Goal: Task Accomplishment & Management: Manage account settings

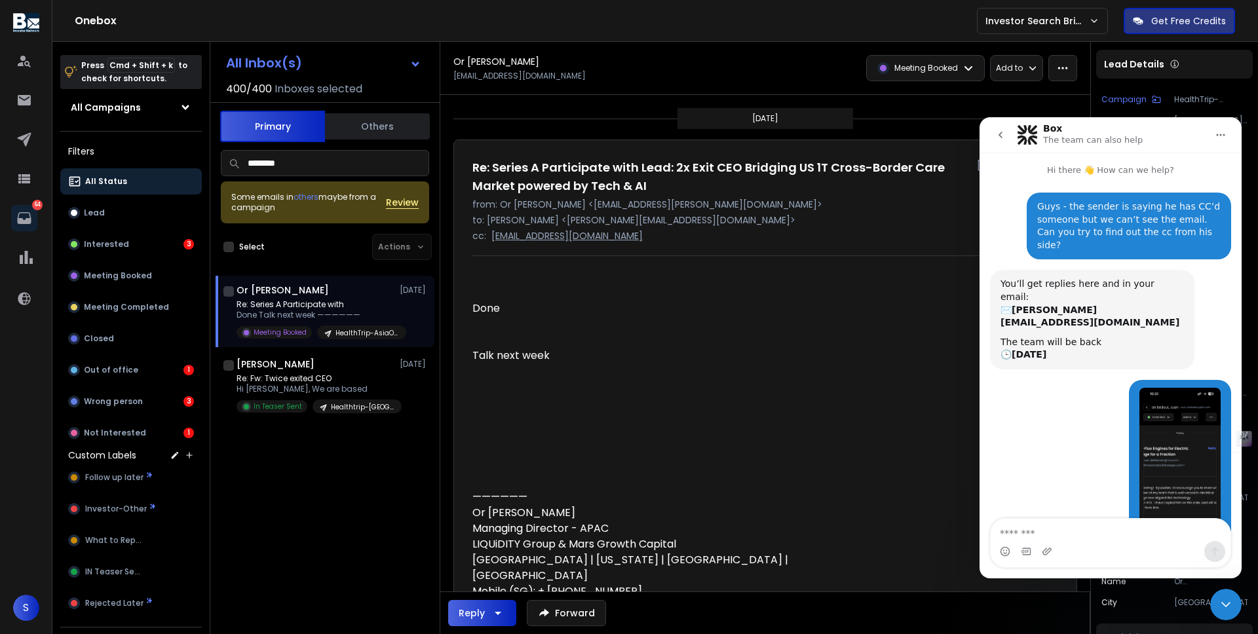
scroll to position [243, 0]
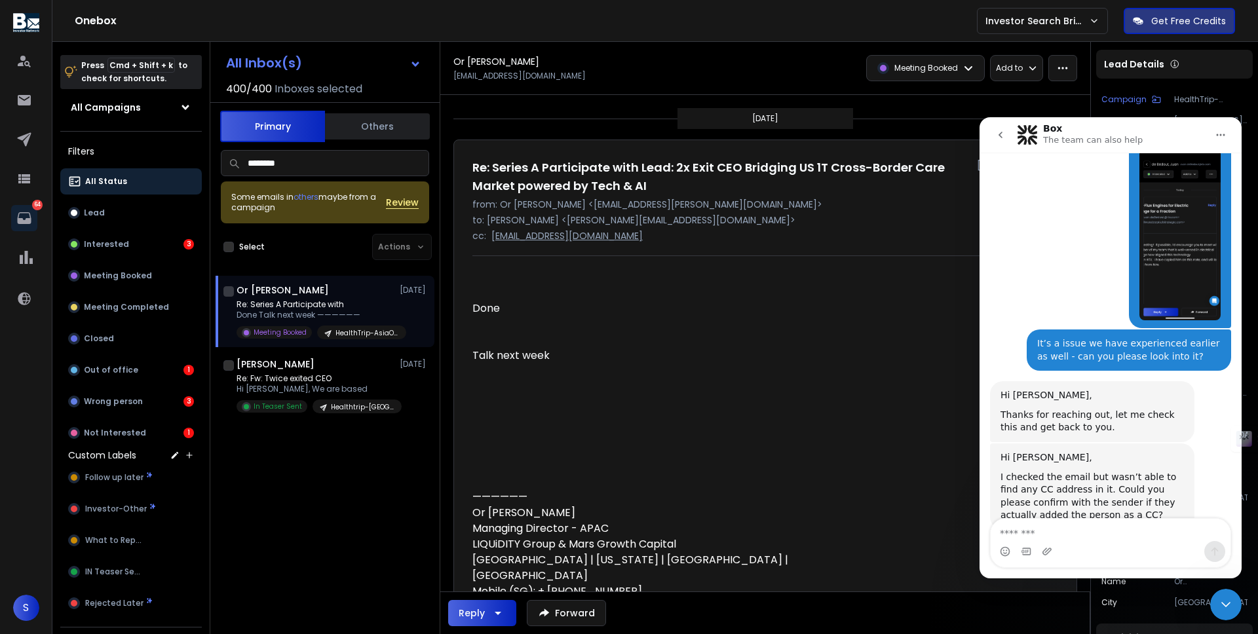
click at [563, 316] on div "Done" at bounding box center [663, 309] width 383 height 16
click at [26, 261] on icon at bounding box center [26, 257] width 13 height 13
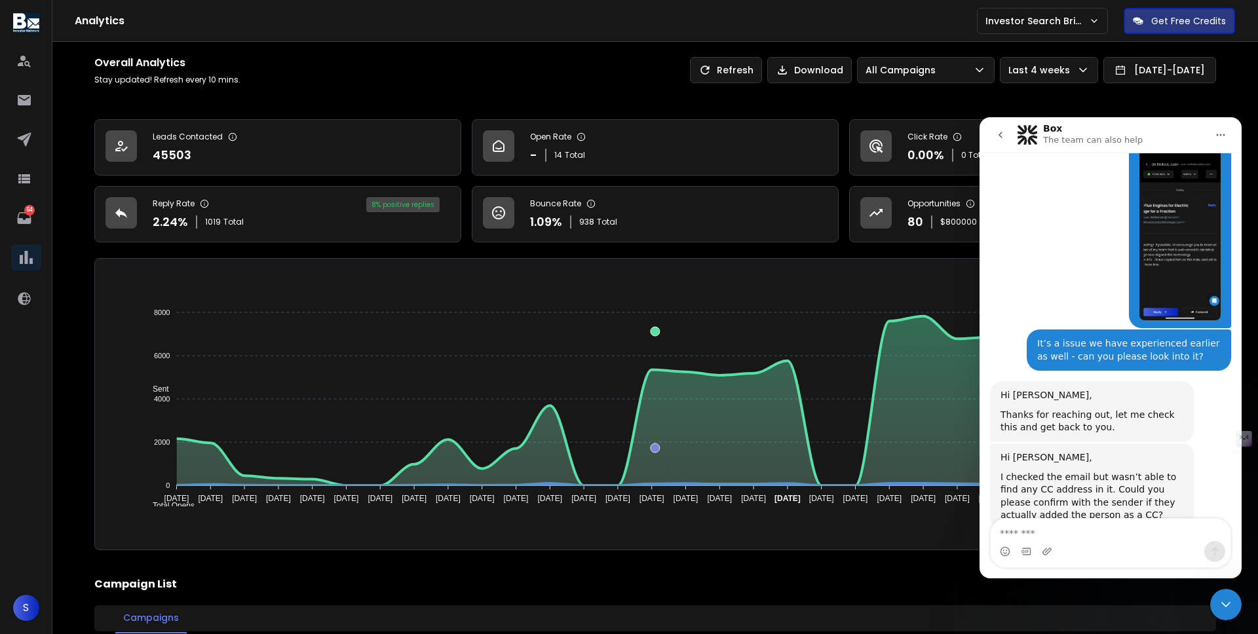
click at [1226, 601] on icon "Close Intercom Messenger" at bounding box center [1226, 605] width 16 height 16
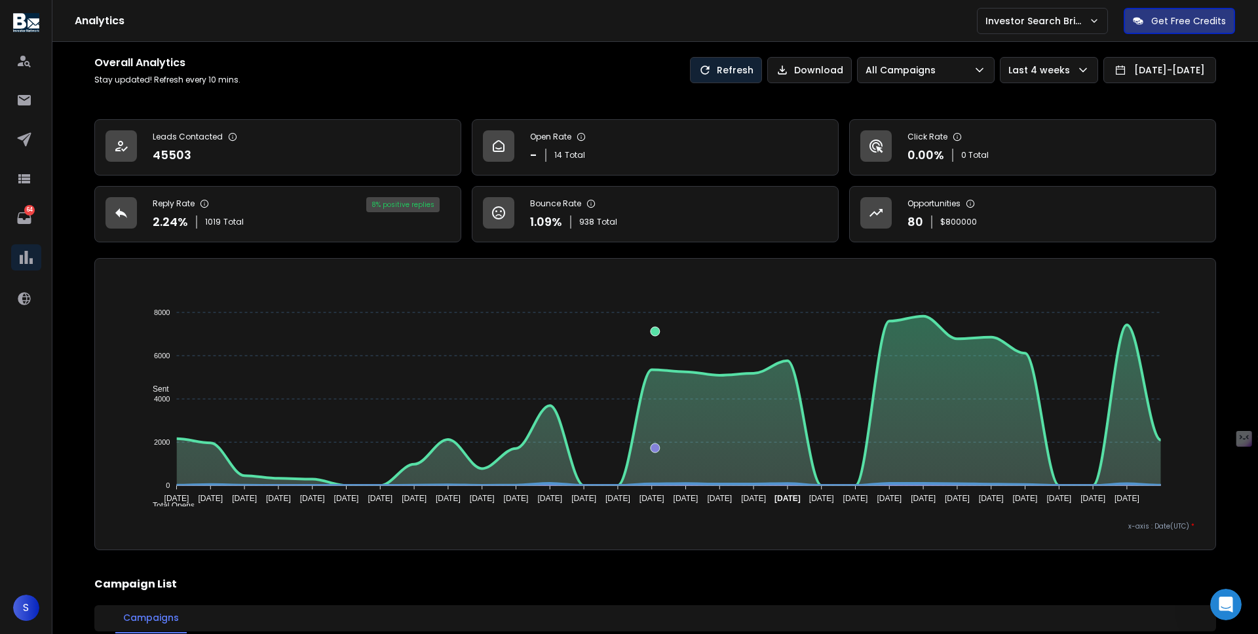
click at [717, 71] on p "Refresh" at bounding box center [735, 70] width 37 height 13
click at [22, 109] on link at bounding box center [24, 100] width 26 height 26
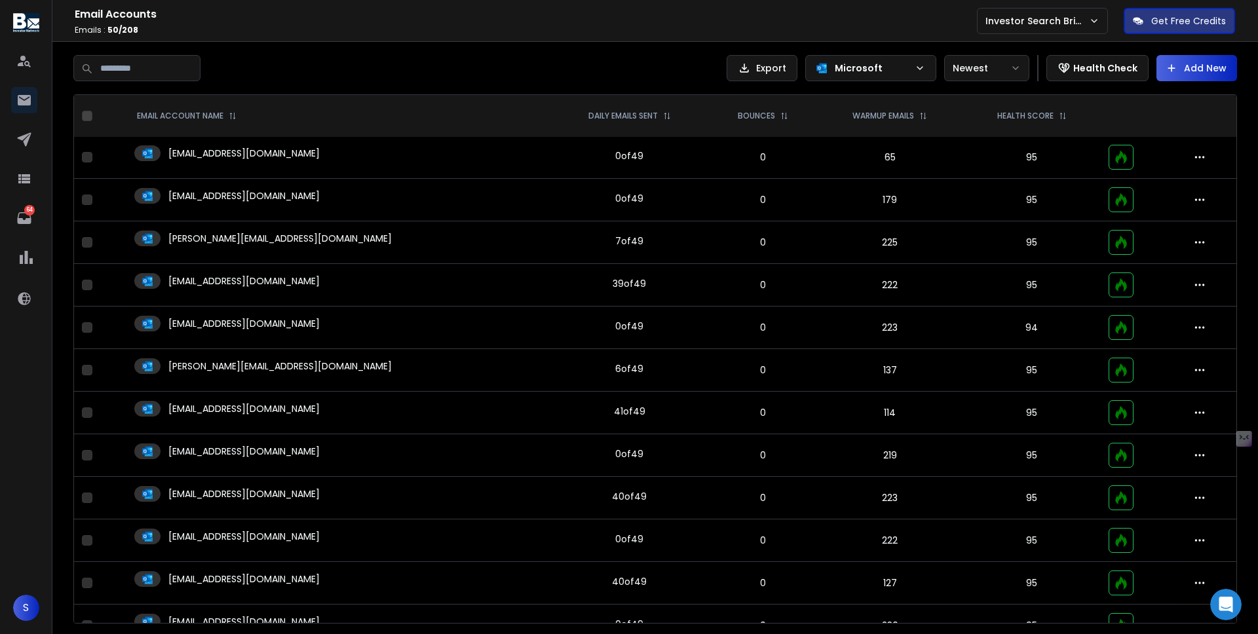
scroll to position [1675, 0]
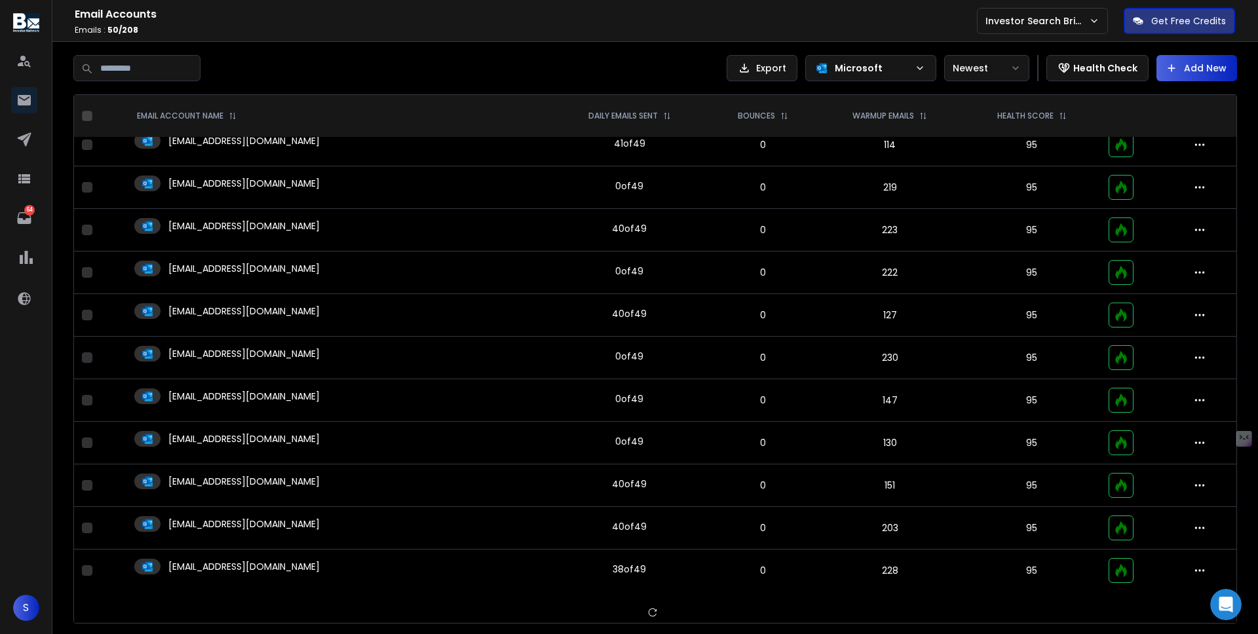
click at [925, 70] on icon at bounding box center [920, 68] width 10 height 10
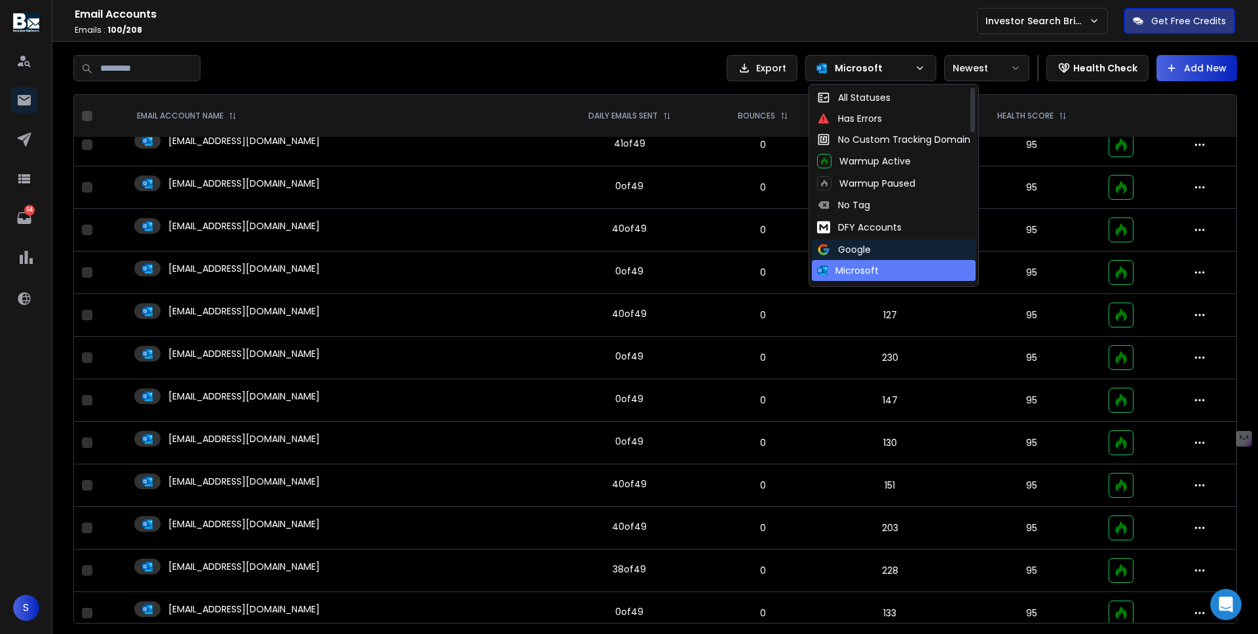
click at [869, 252] on div "Google" at bounding box center [844, 249] width 54 height 13
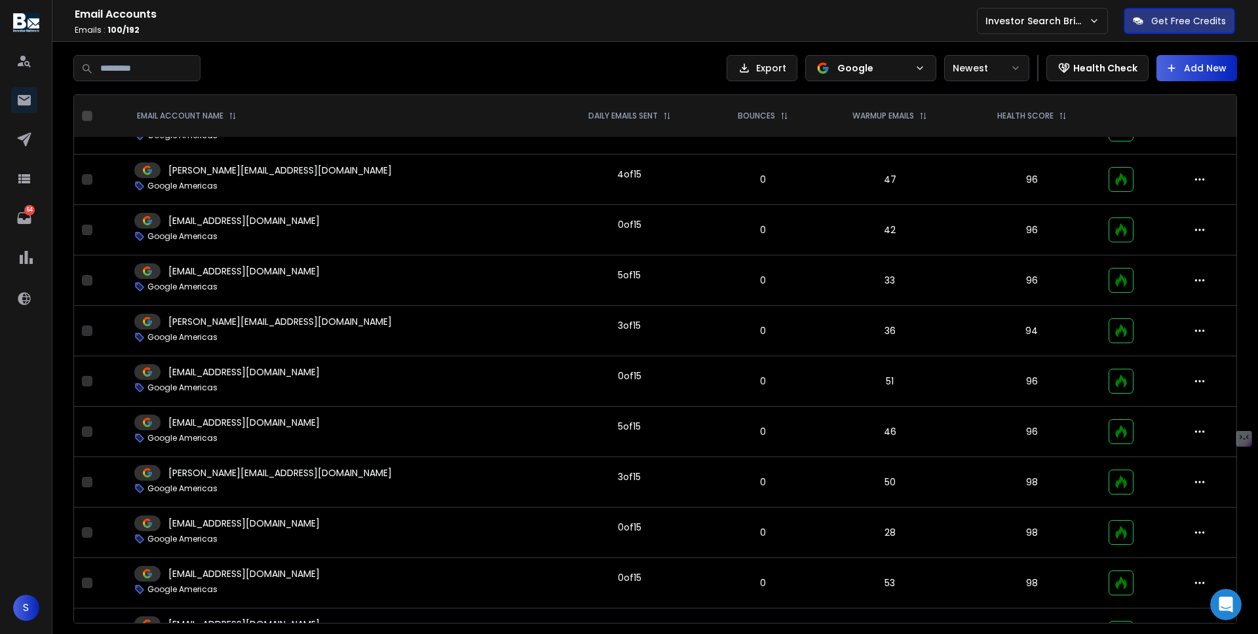
scroll to position [2678, 0]
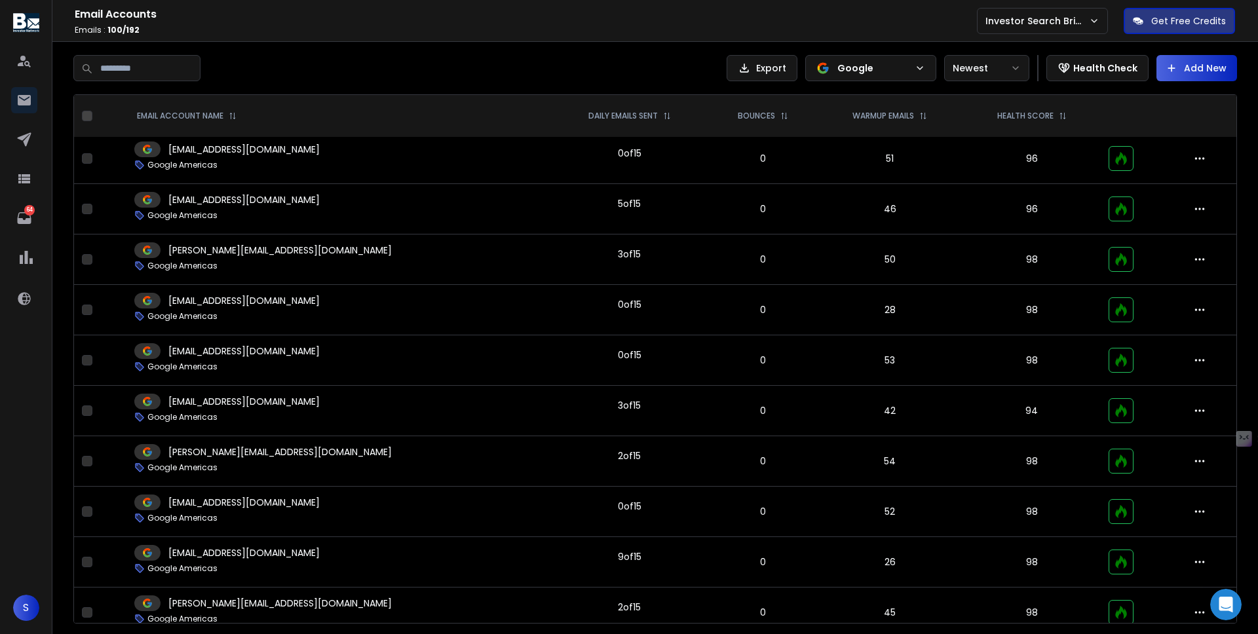
click at [1021, 412] on td "94" at bounding box center [1032, 411] width 138 height 50
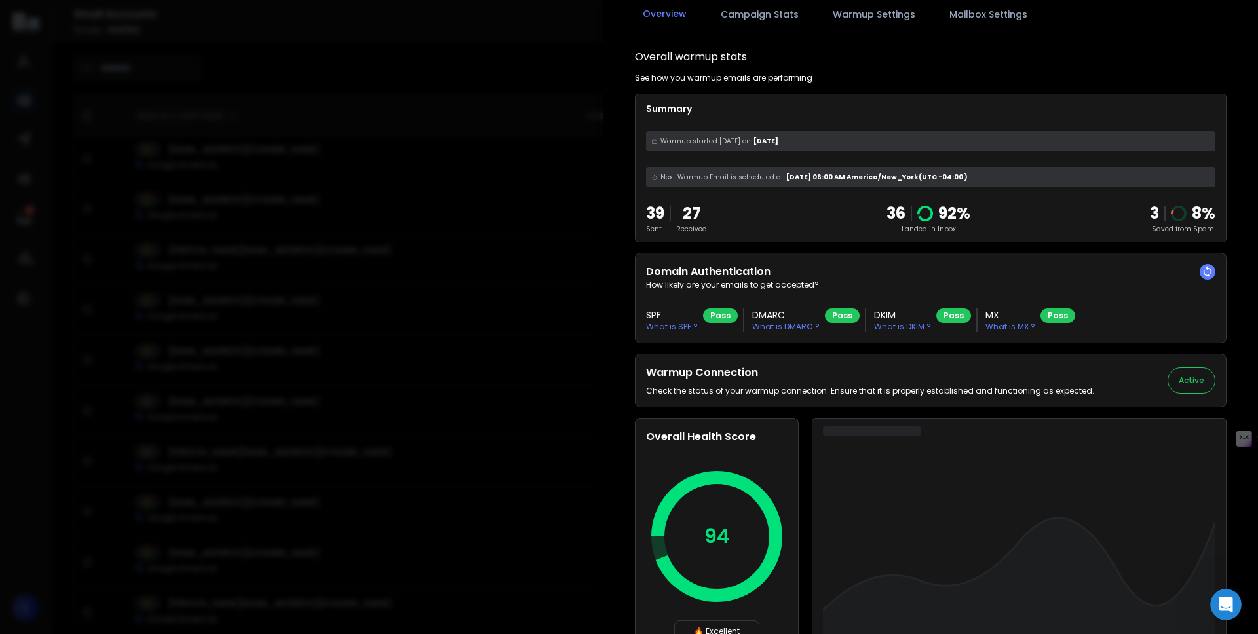
scroll to position [0, 0]
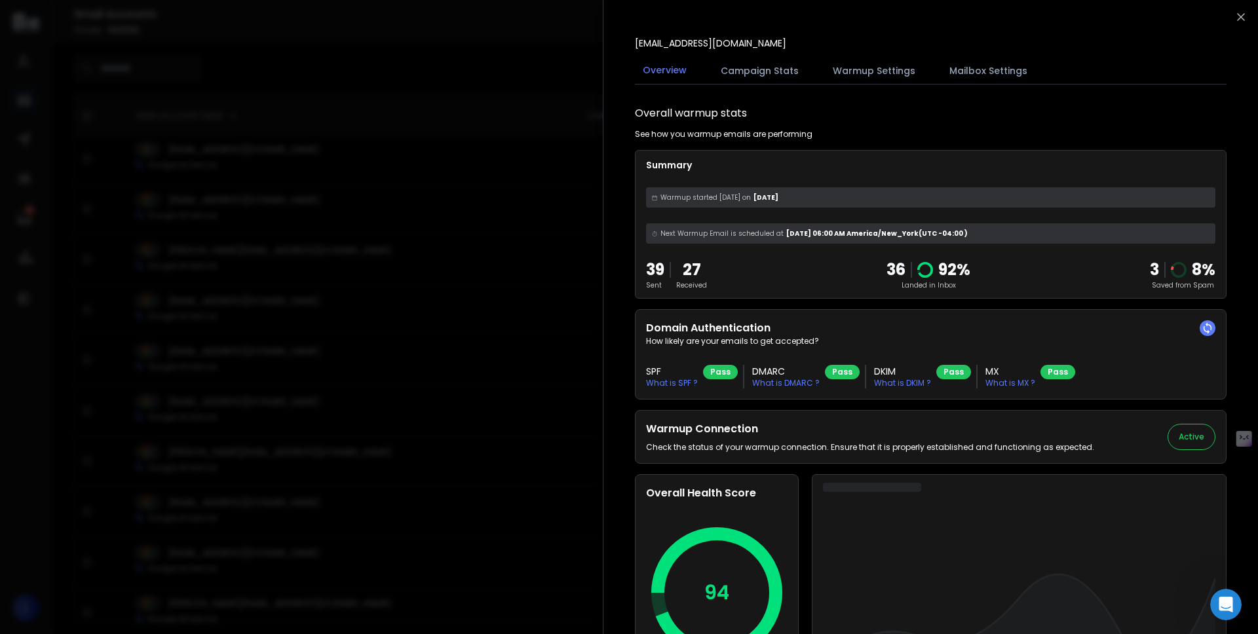
click at [889, 67] on button "Warmup Settings" at bounding box center [874, 70] width 98 height 29
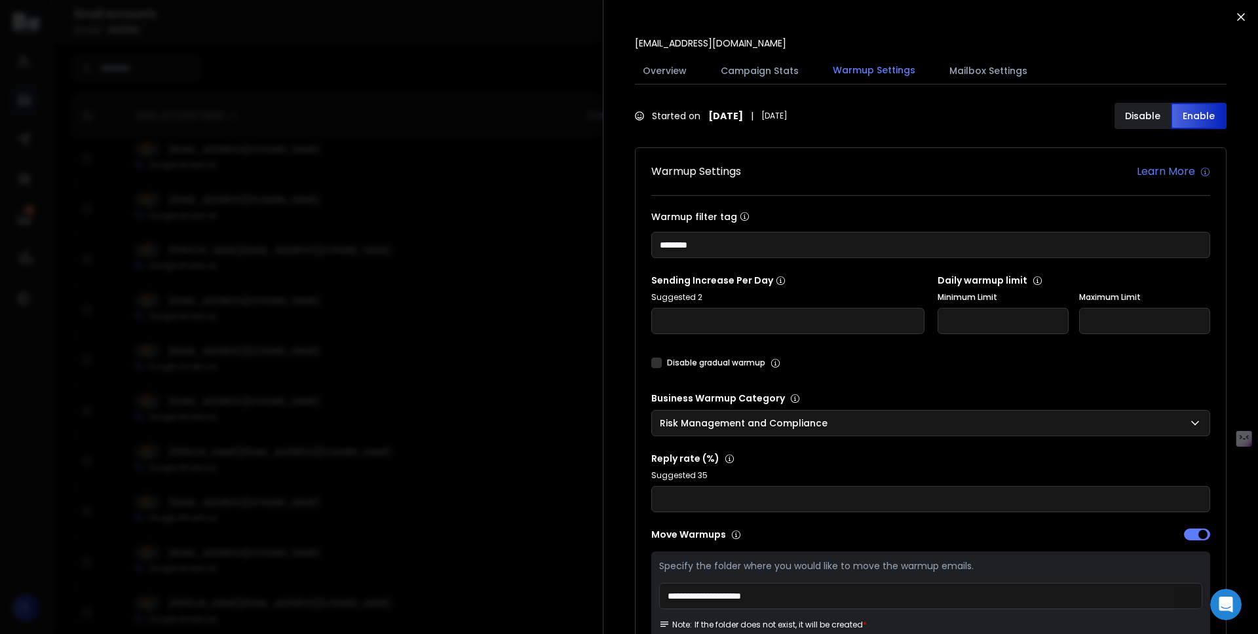
click at [1237, 12] on icon "button" at bounding box center [1240, 16] width 13 height 13
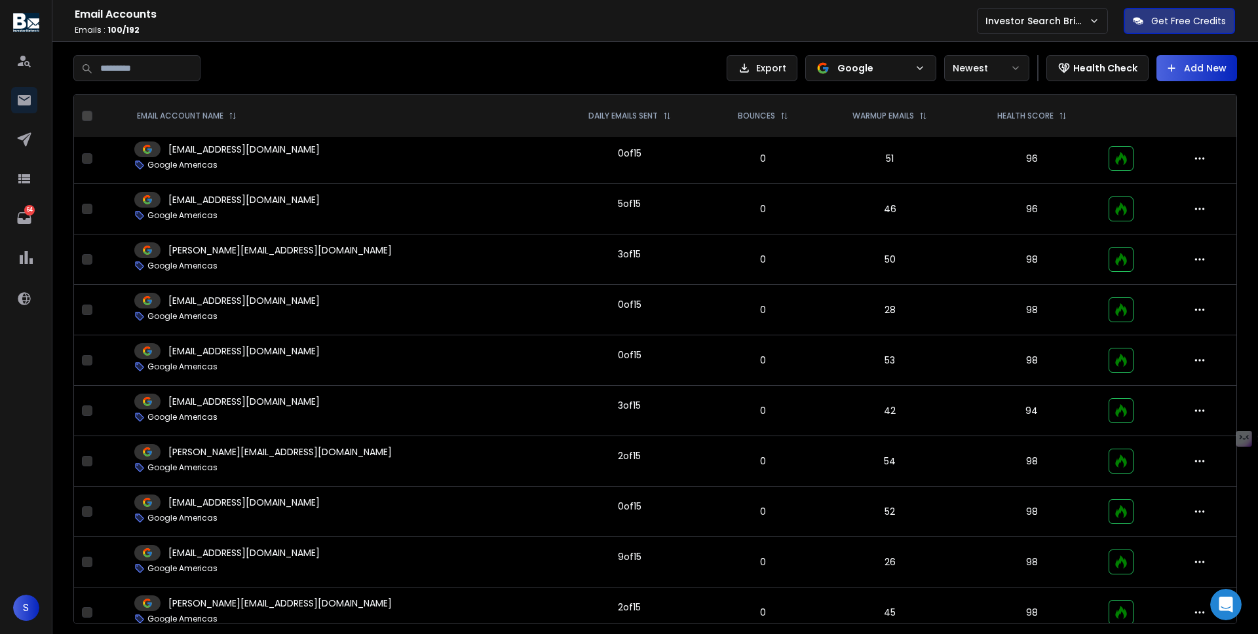
click at [906, 71] on p "Google" at bounding box center [873, 68] width 72 height 13
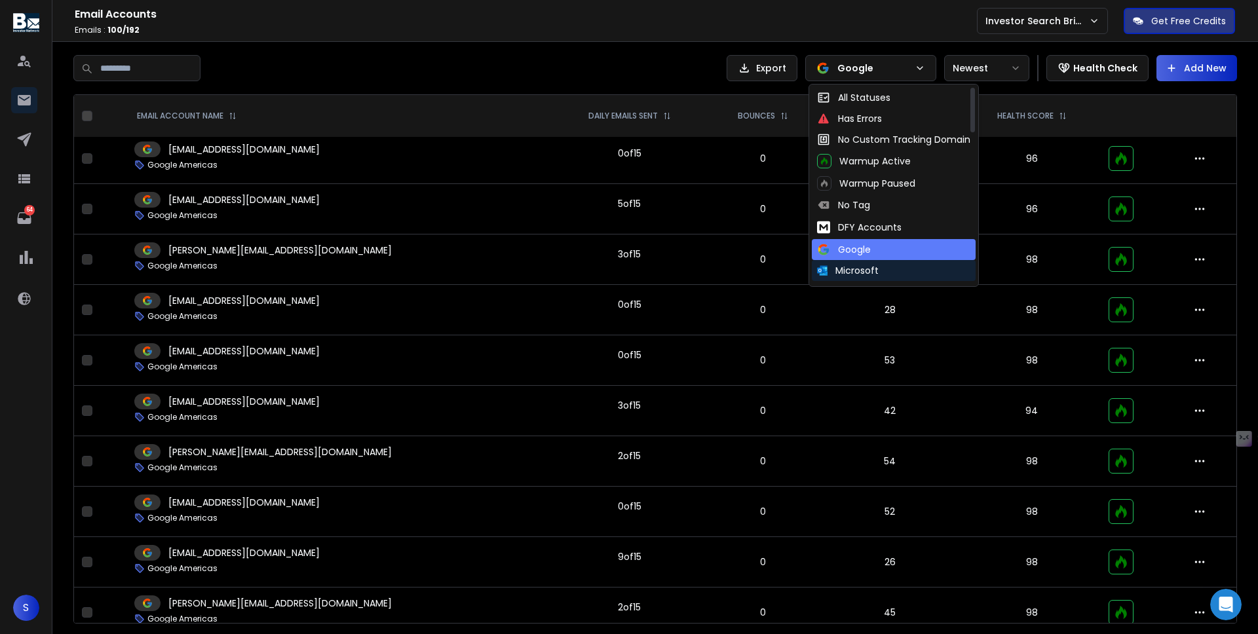
click at [867, 261] on div "Microsoft" at bounding box center [894, 270] width 164 height 21
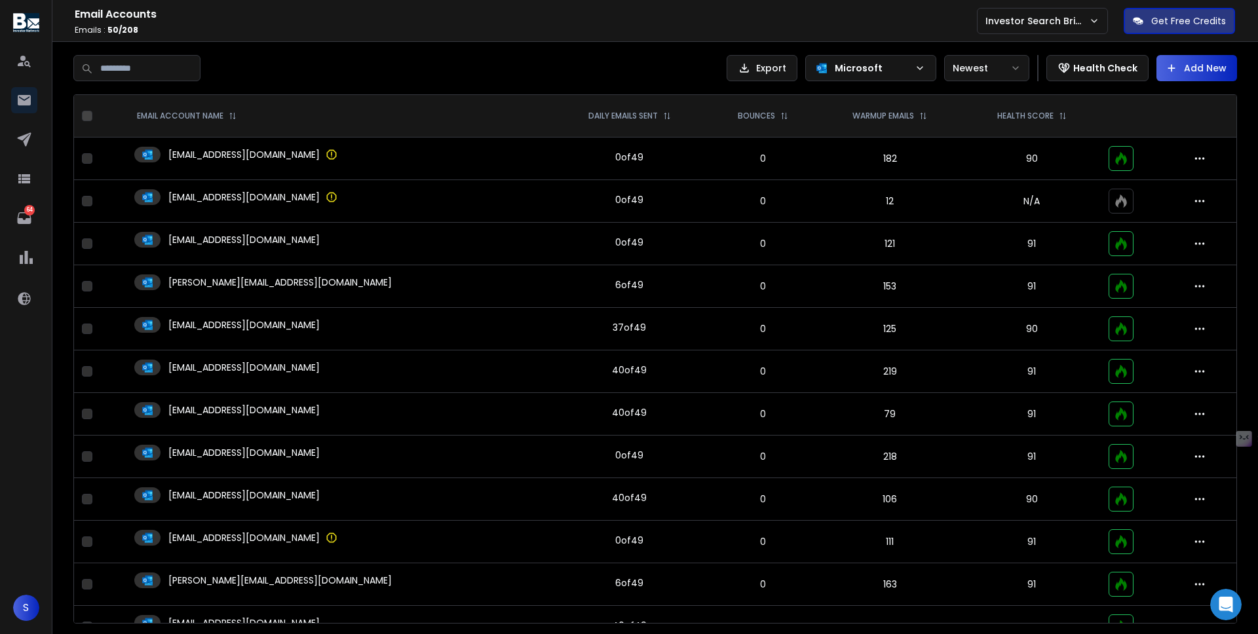
click at [932, 240] on td "121" at bounding box center [889, 244] width 145 height 43
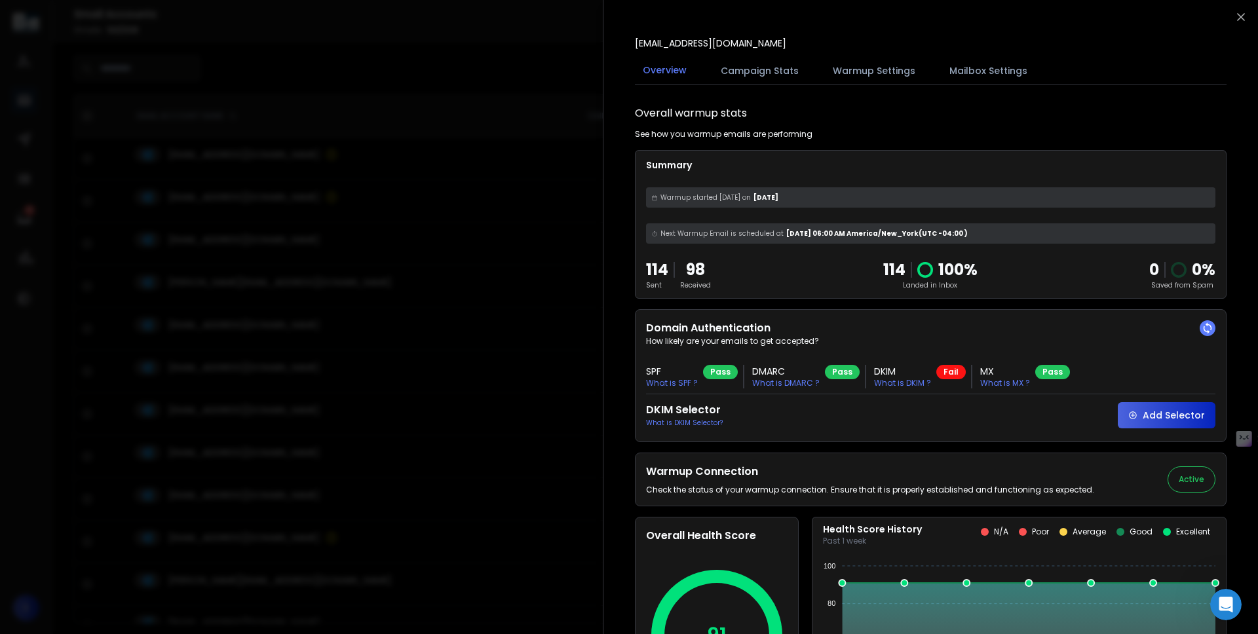
click at [749, 69] on button "Campaign Stats" at bounding box center [760, 70] width 94 height 29
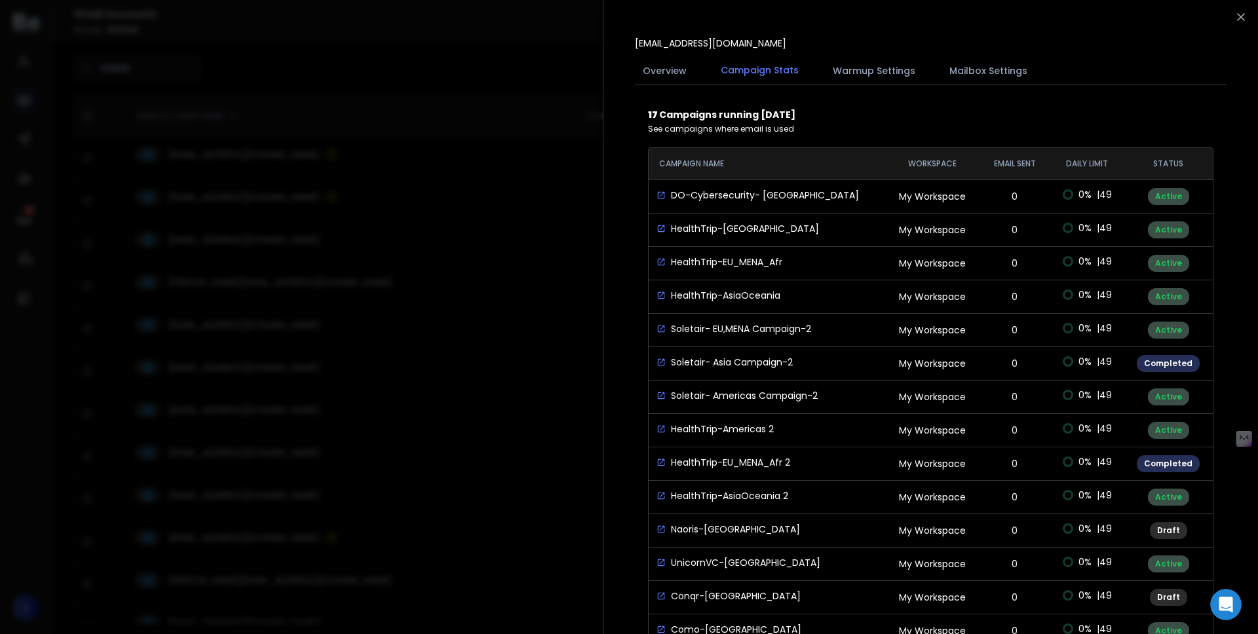
click at [841, 67] on button "Warmup Settings" at bounding box center [874, 70] width 98 height 29
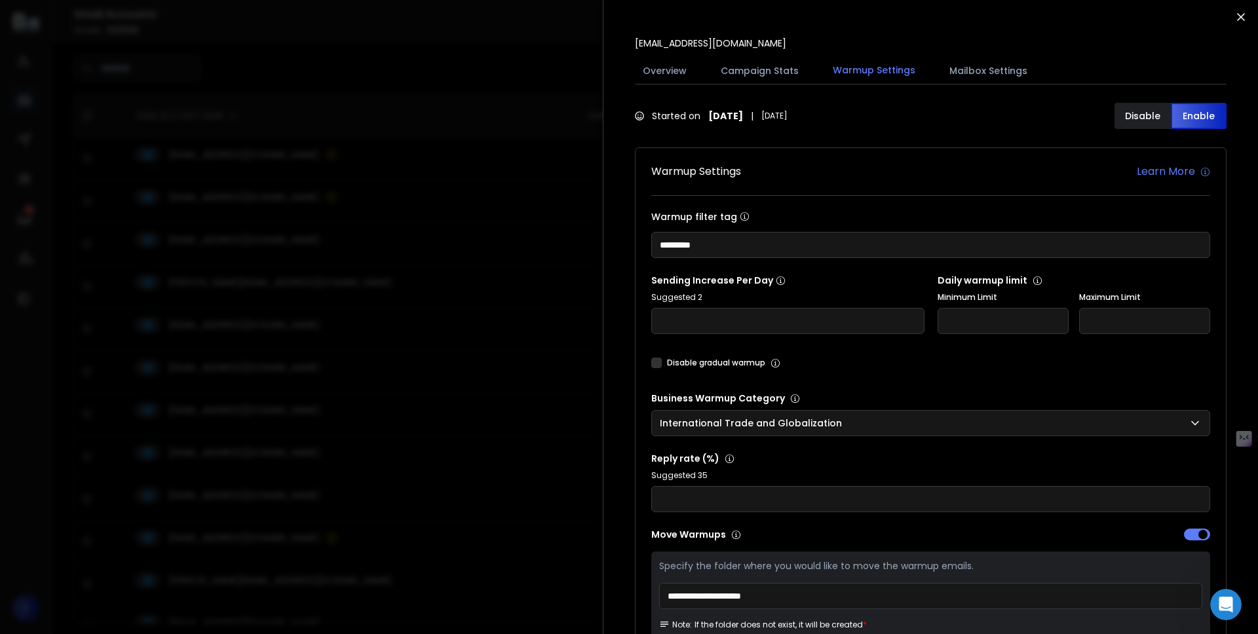
click at [1238, 20] on icon "button" at bounding box center [1240, 16] width 13 height 13
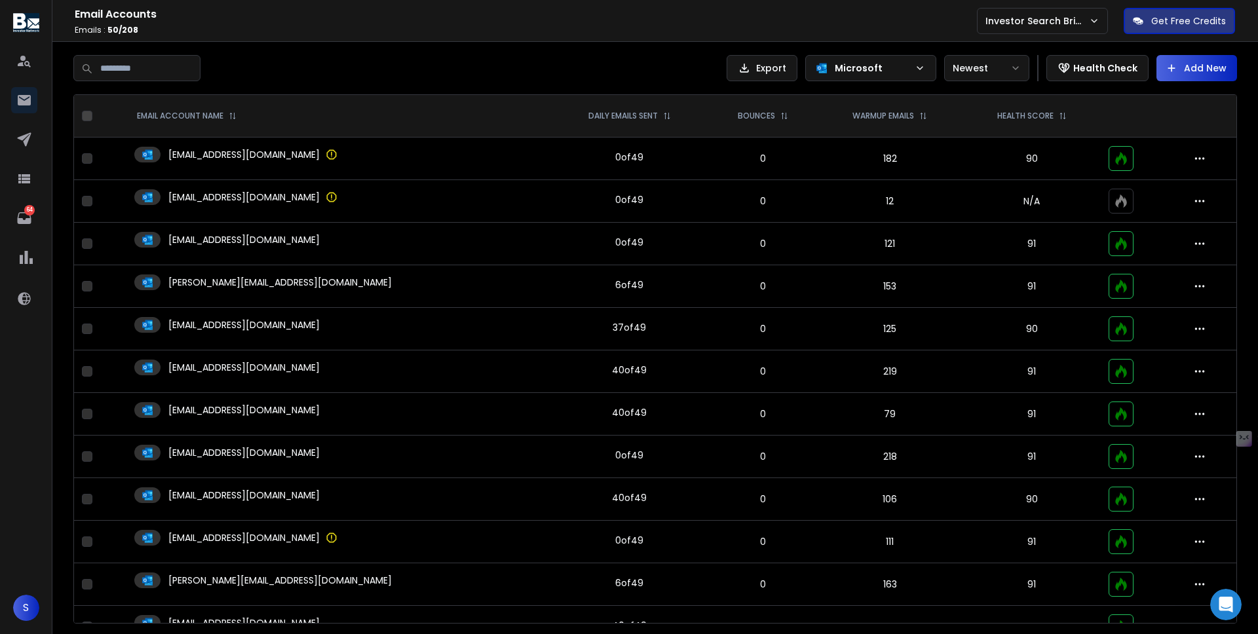
click at [886, 205] on td "12" at bounding box center [889, 201] width 145 height 43
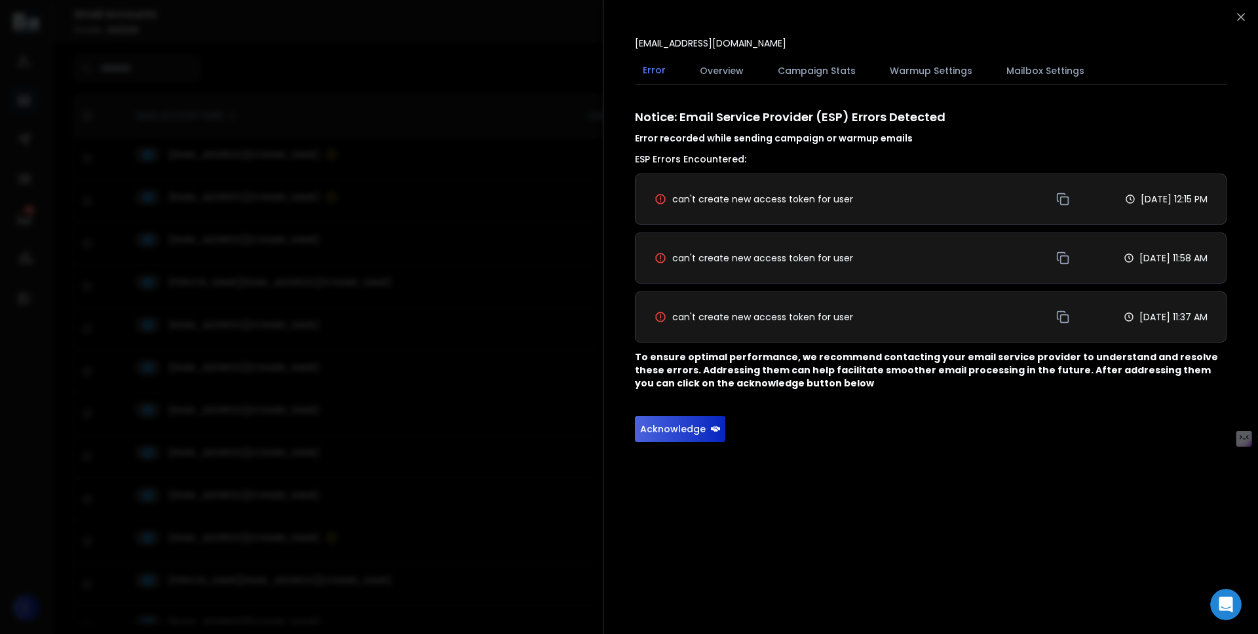
click at [840, 67] on button "Campaign Stats" at bounding box center [817, 70] width 94 height 29
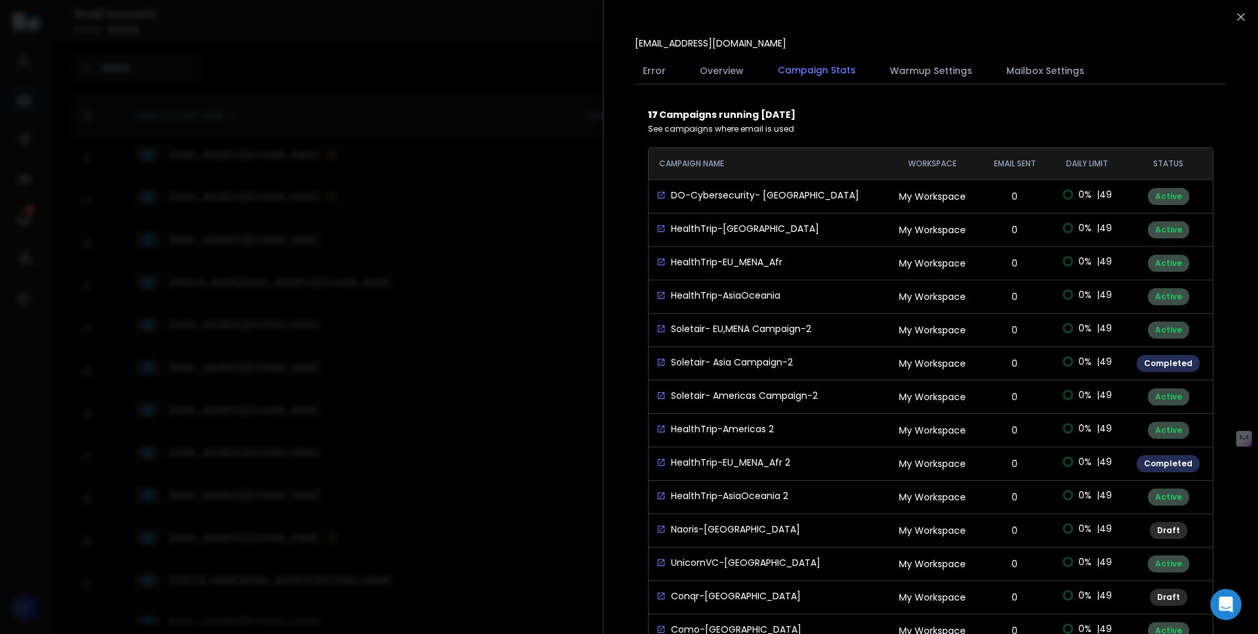
click at [896, 75] on button "Warmup Settings" at bounding box center [931, 70] width 98 height 29
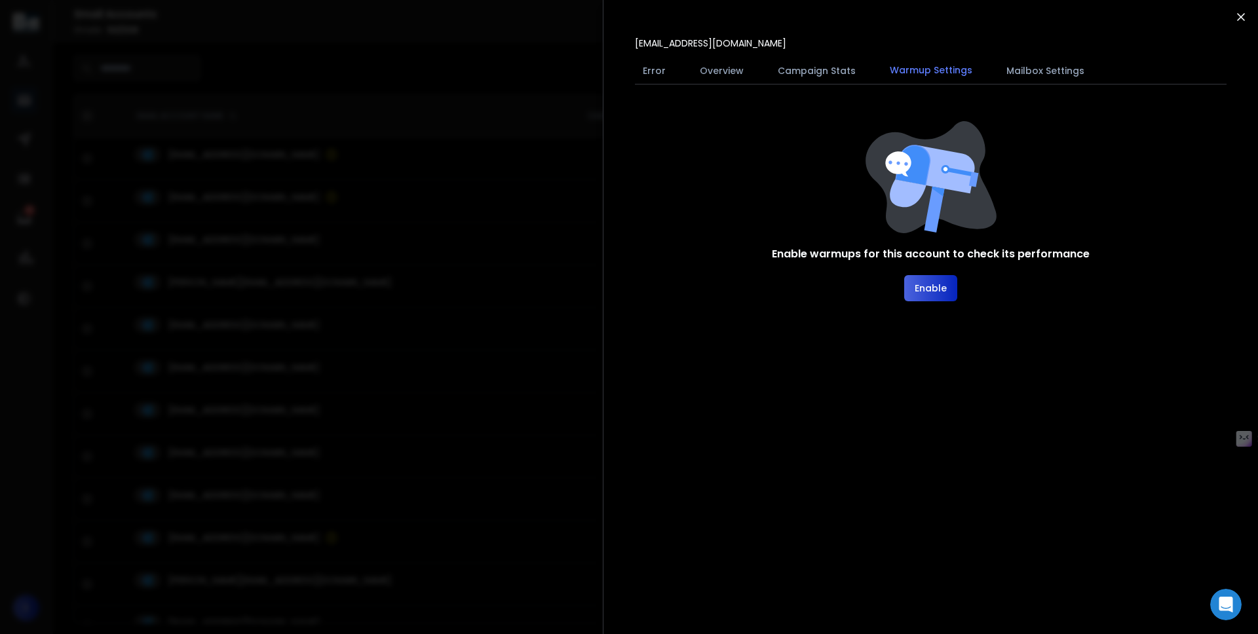
click at [1240, 17] on icon "button" at bounding box center [1240, 16] width 13 height 13
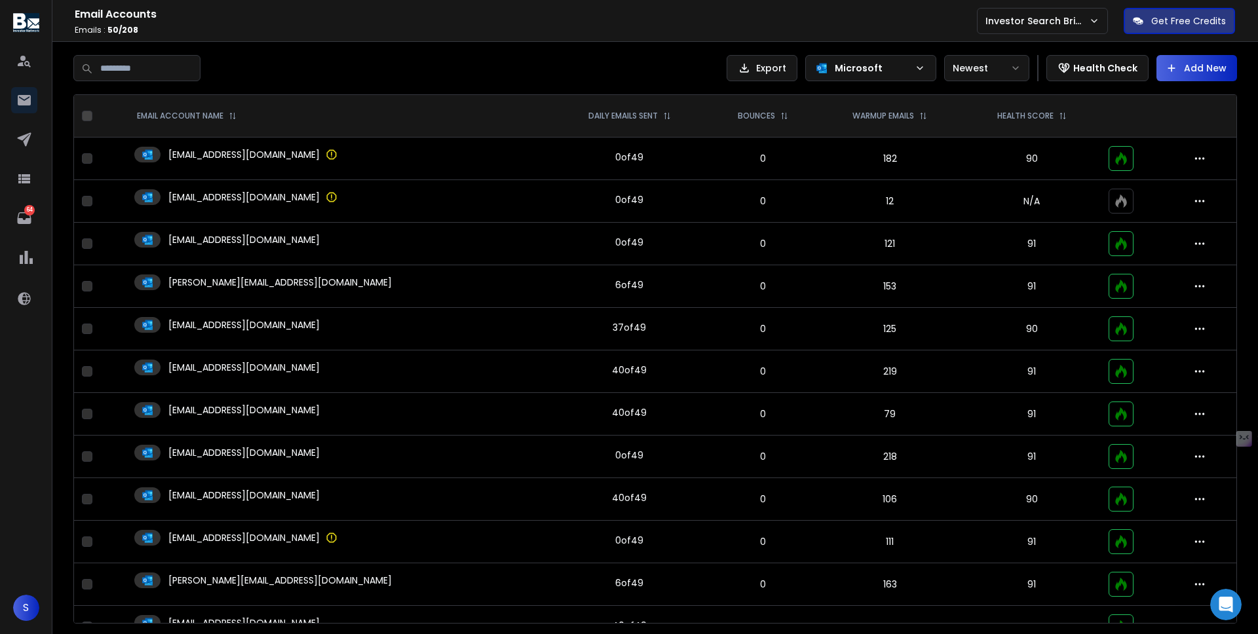
click at [637, 51] on div "Export Microsoft Newest Health Check Add New EMAIL ACCOUNT NAME DAILY EMAILS SE…" at bounding box center [654, 339] width 1205 height 595
click at [908, 80] on div "Microsoft" at bounding box center [870, 68] width 131 height 26
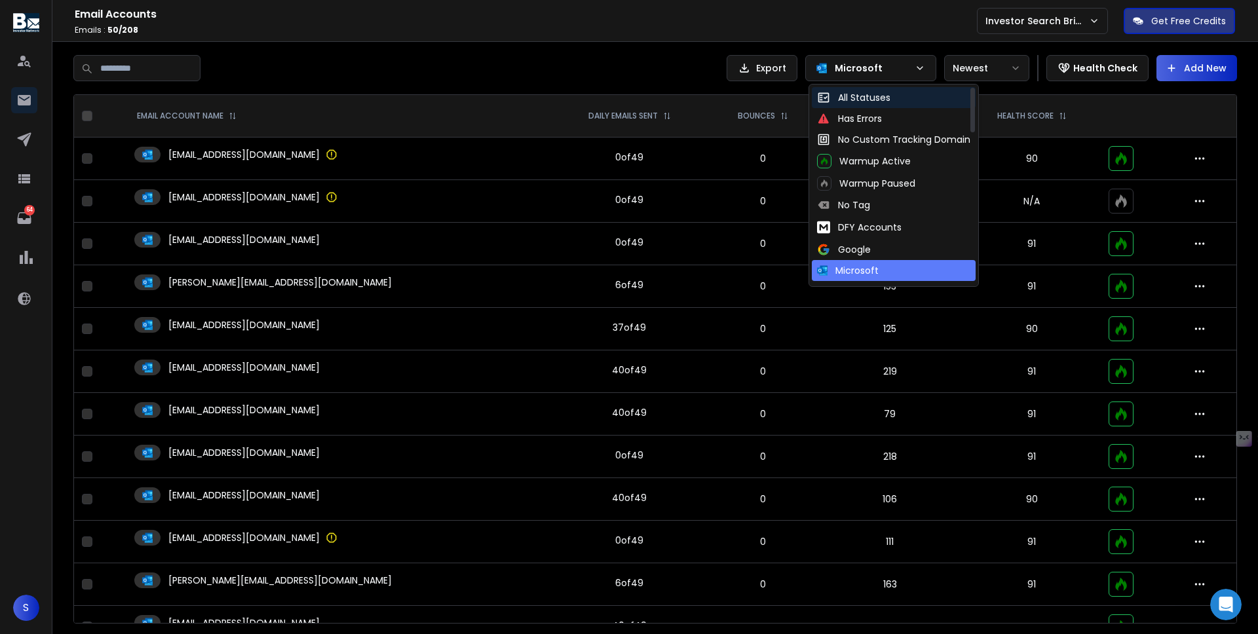
click at [873, 98] on div "All Statuses" at bounding box center [853, 97] width 73 height 13
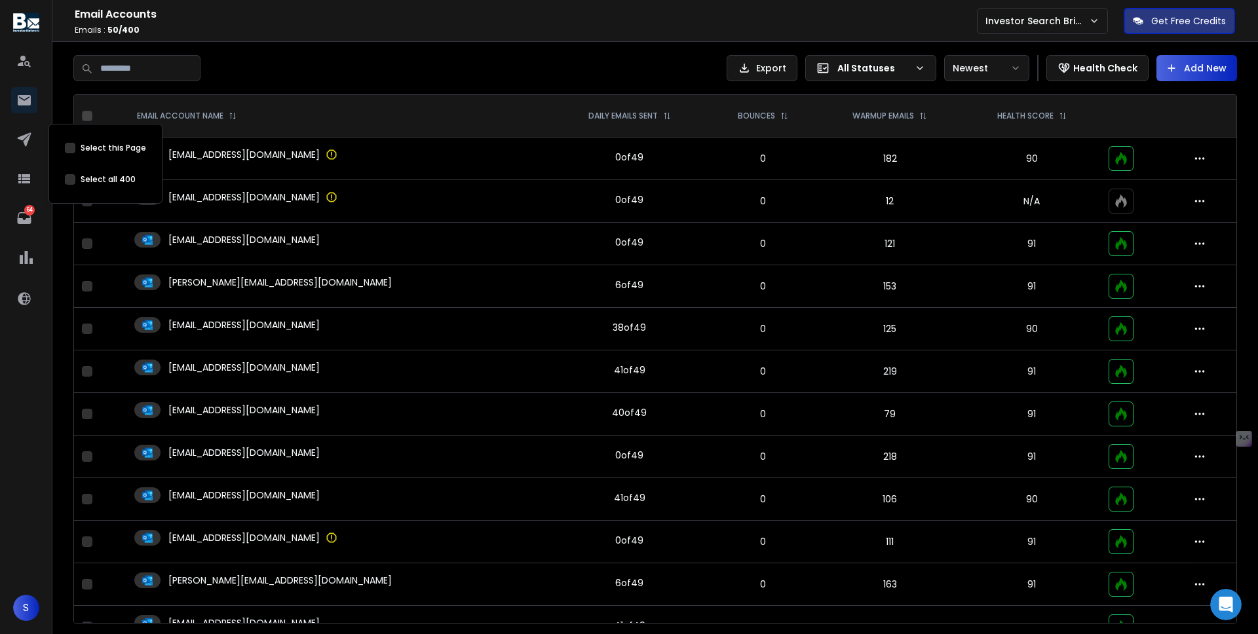
click at [71, 182] on button "Select this Page" at bounding box center [70, 179] width 10 height 10
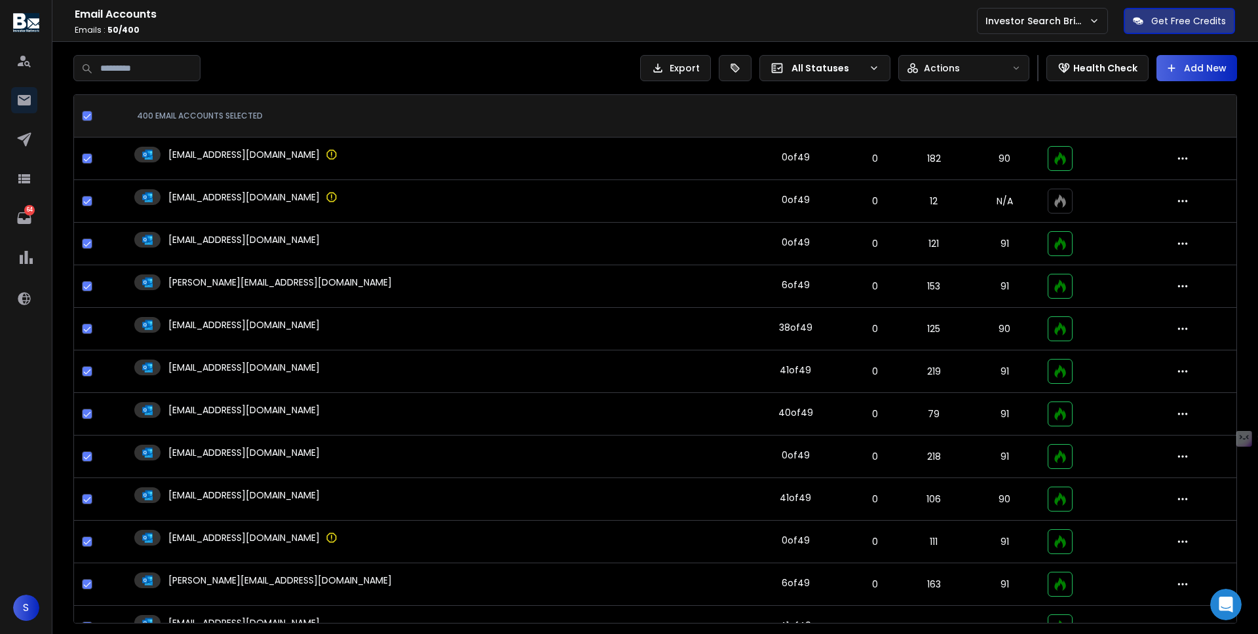
click at [269, 90] on div "Export All Statuses Actions Health Check Add New 400 EMAIL ACCOUNTS SELECTED [E…" at bounding box center [655, 339] width 1164 height 569
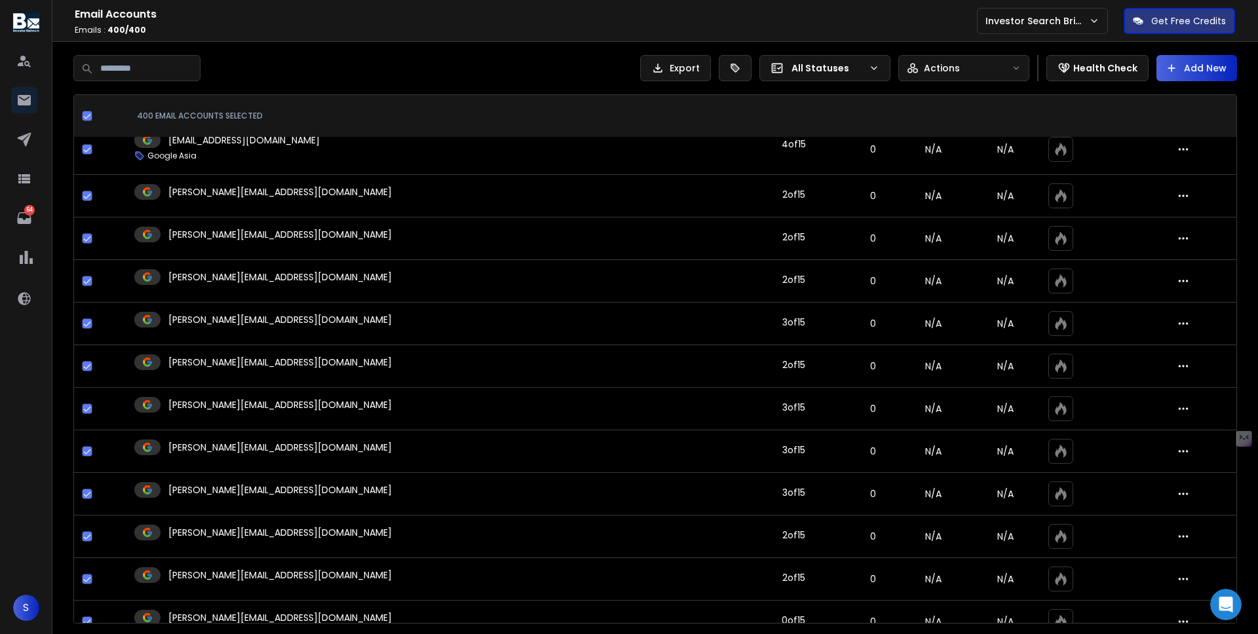
scroll to position [17652, 0]
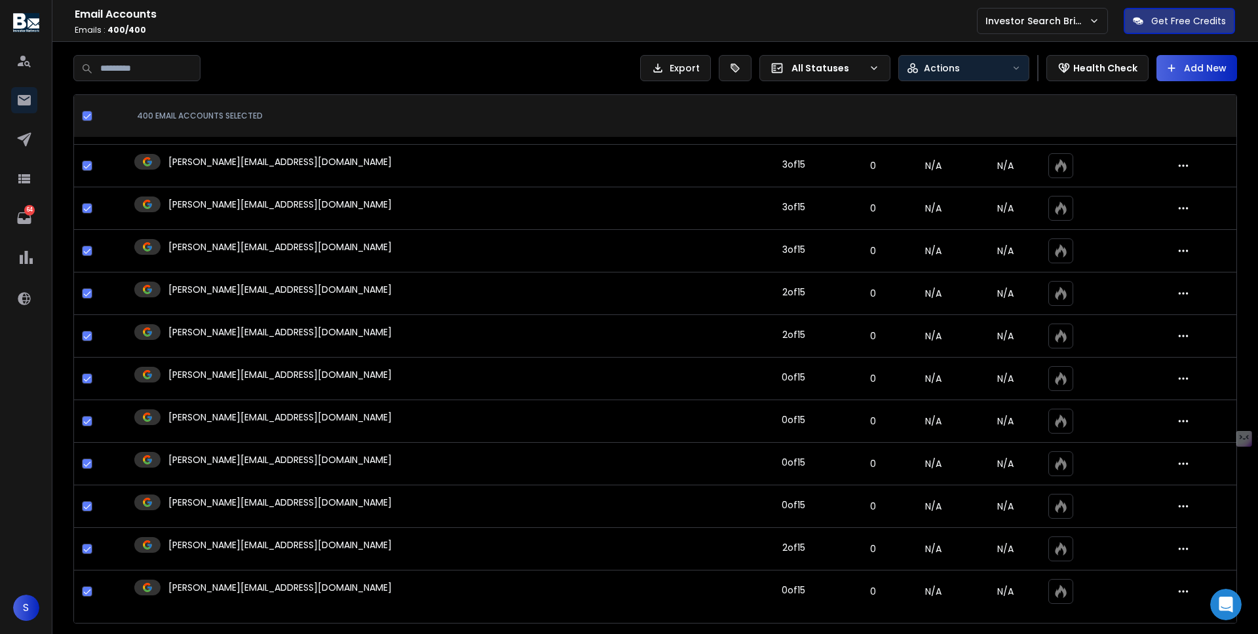
click at [1005, 66] on div "Actions" at bounding box center [957, 68] width 100 height 13
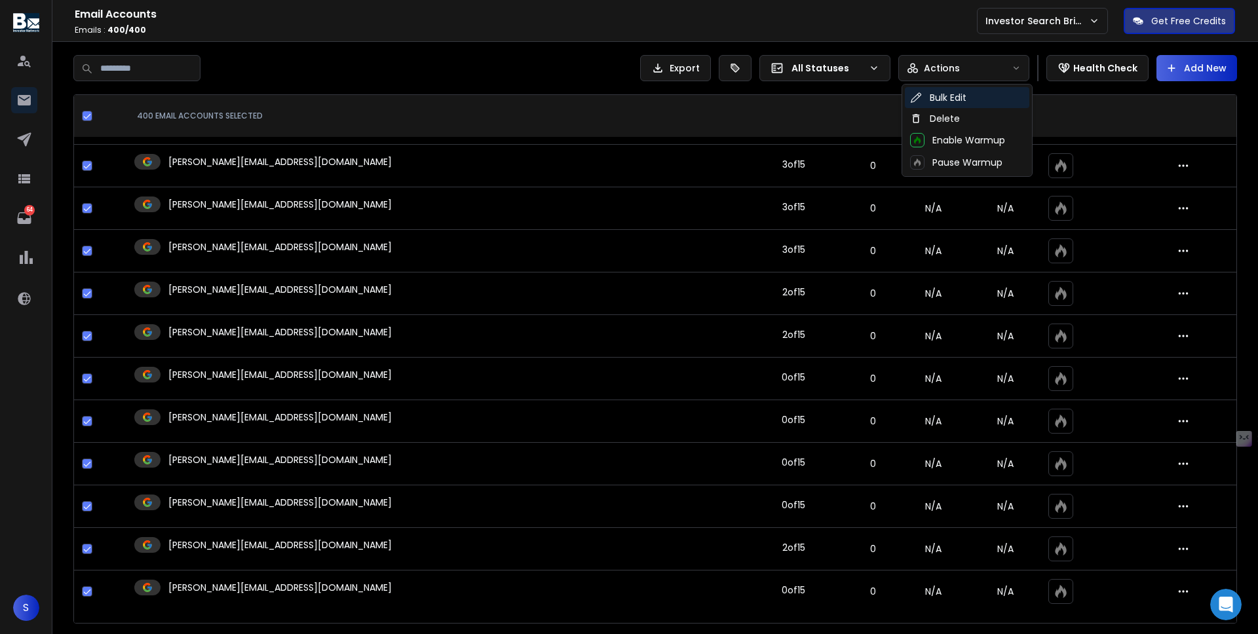
click at [999, 100] on div "Bulk Edit" at bounding box center [967, 97] width 124 height 21
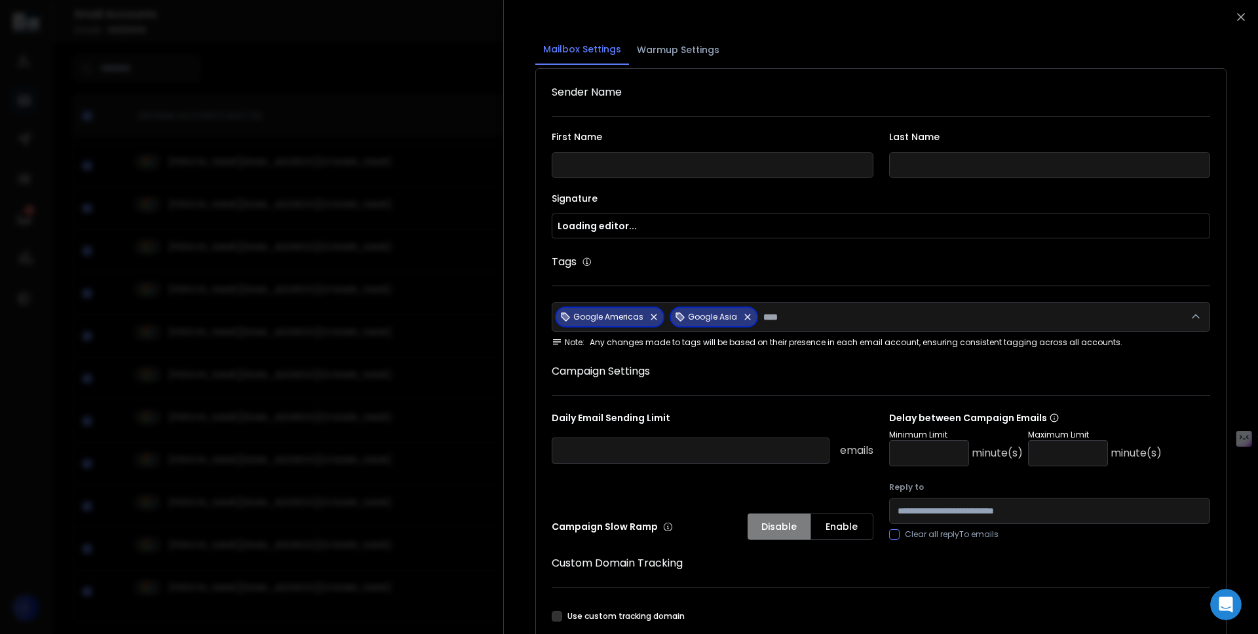
click at [709, 53] on button "Warmup Settings" at bounding box center [678, 49] width 98 height 29
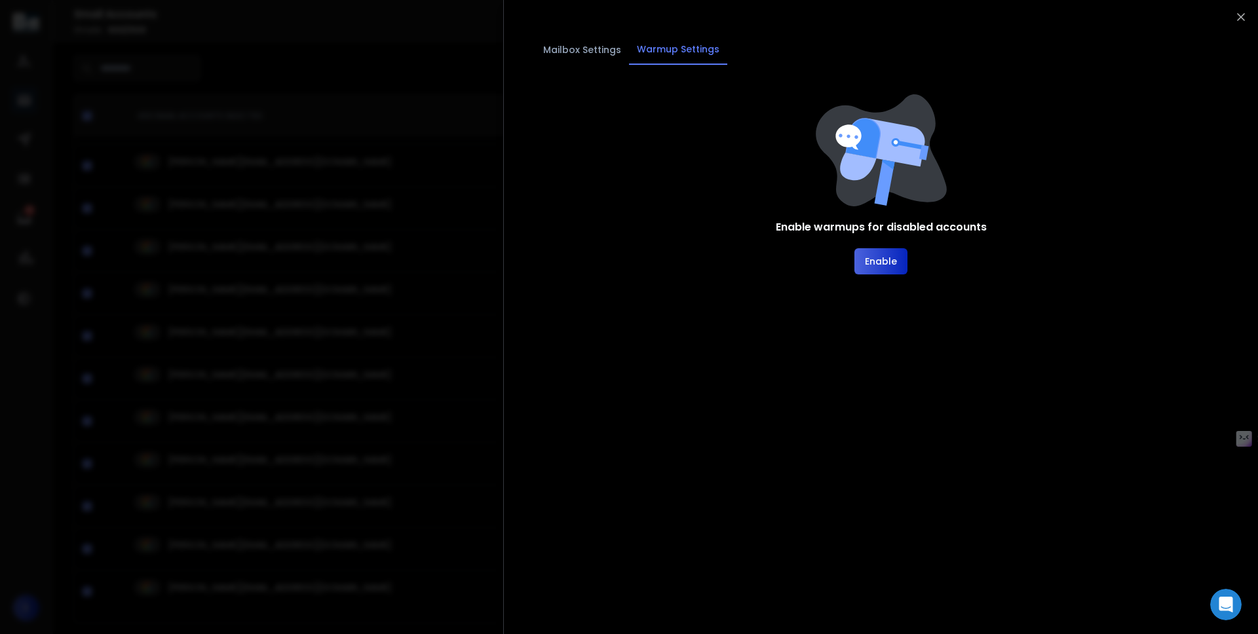
click at [865, 259] on button "Enable" at bounding box center [880, 261] width 53 height 26
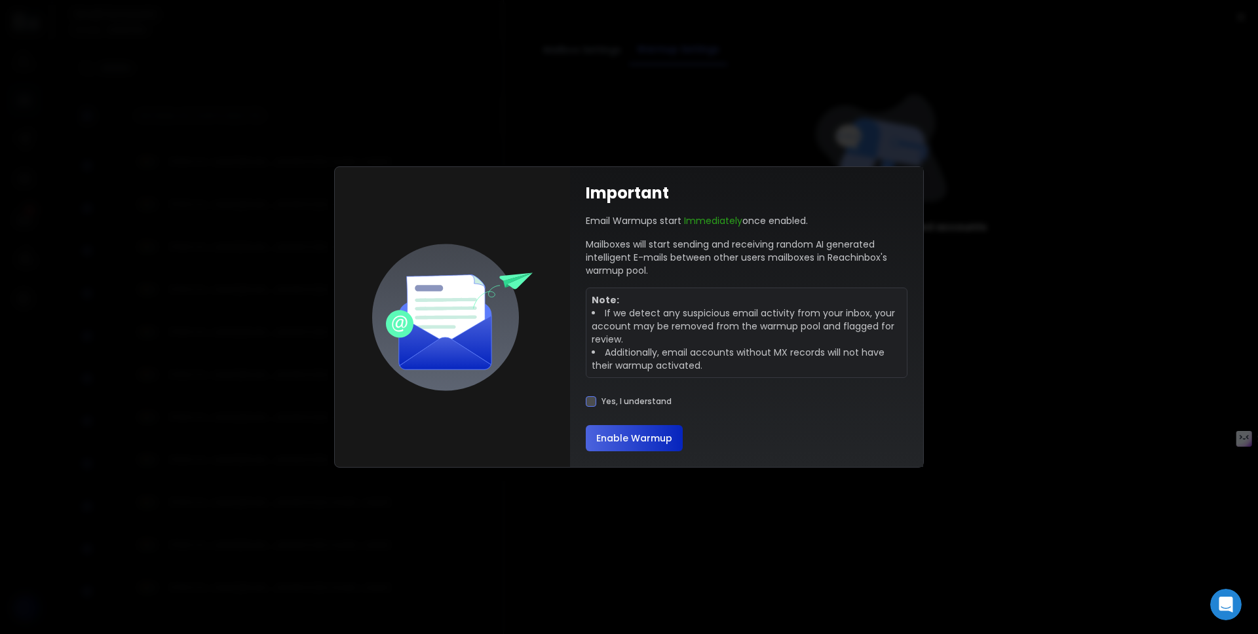
click at [596, 398] on div "Yes, I understand" at bounding box center [629, 401] width 86 height 10
click at [594, 404] on button "Yes, I understand" at bounding box center [591, 401] width 10 height 10
click at [613, 439] on button "Enable Warmup" at bounding box center [634, 438] width 97 height 26
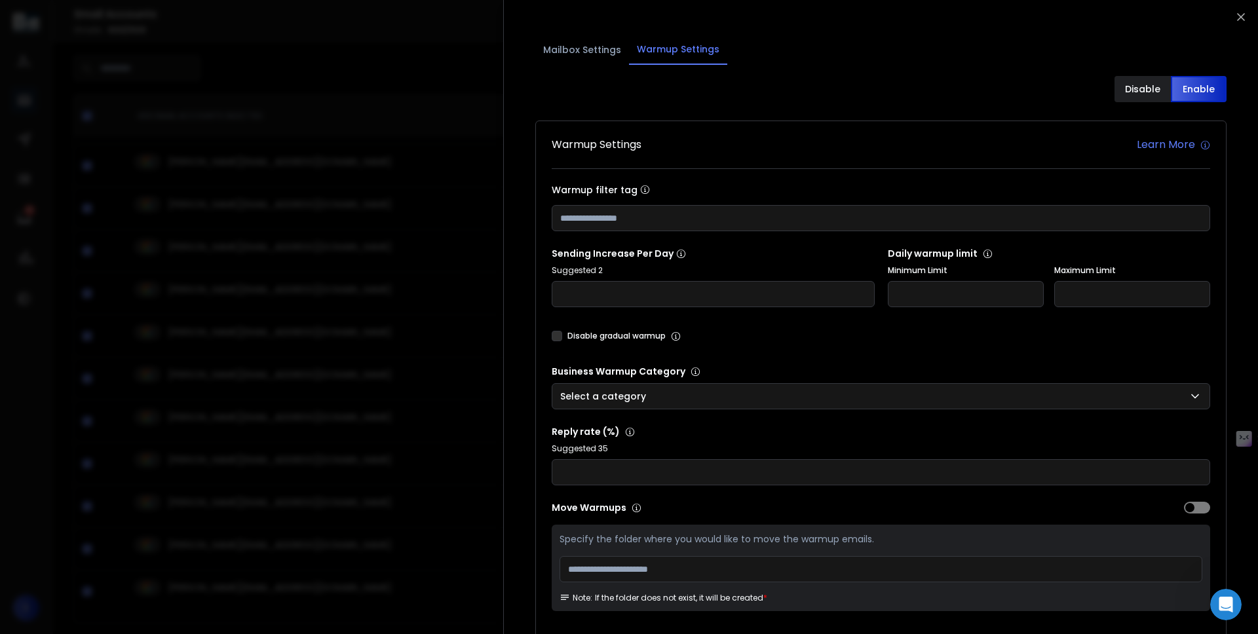
click at [985, 302] on input "number" at bounding box center [966, 294] width 156 height 26
type input "*"
click at [1126, 288] on input "number" at bounding box center [1132, 294] width 156 height 26
type input "*"
click at [780, 302] on input "number" at bounding box center [713, 294] width 323 height 26
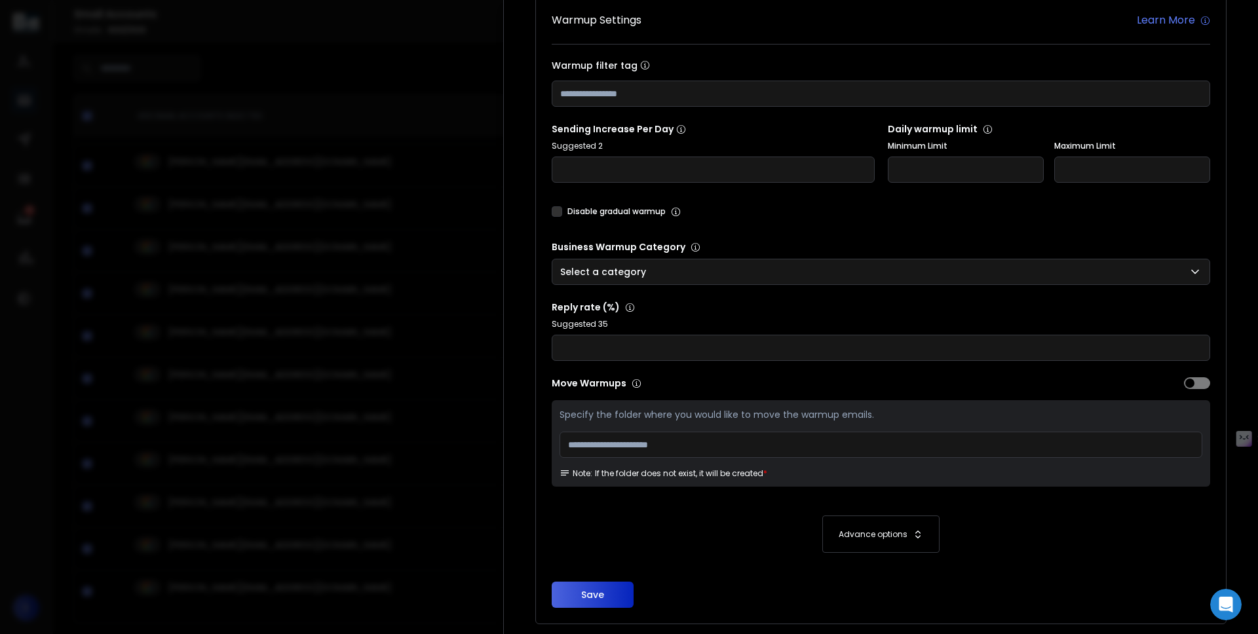
scroll to position [151, 0]
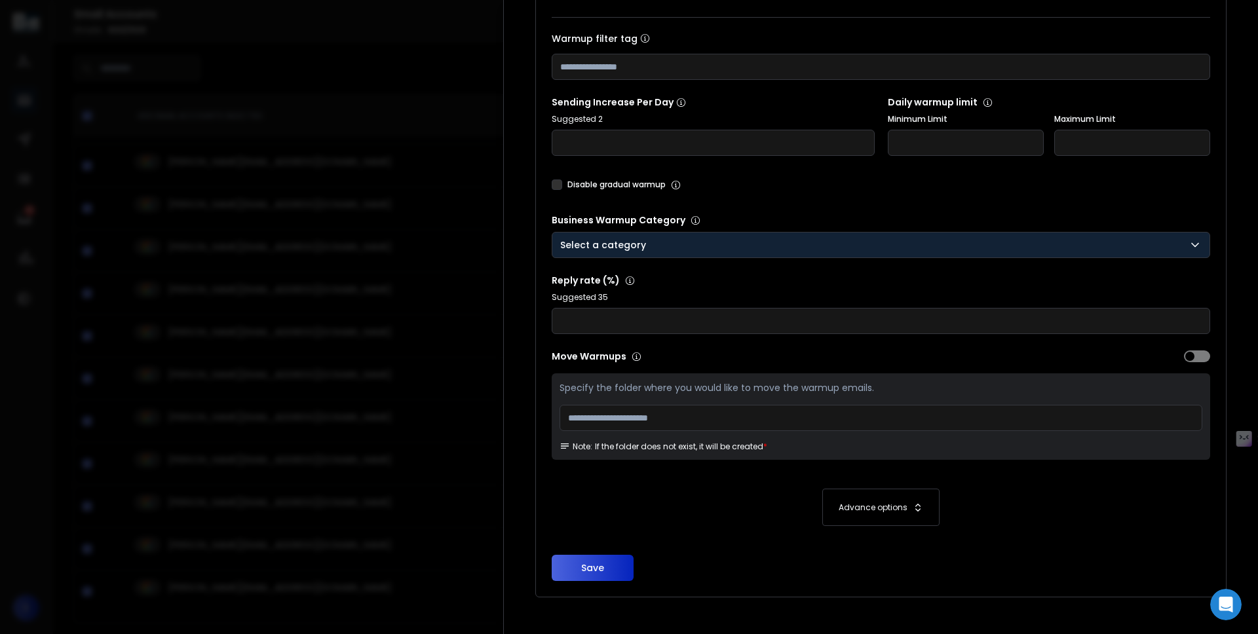
type input "*"
click at [795, 251] on div "Select a category" at bounding box center [880, 244] width 641 height 13
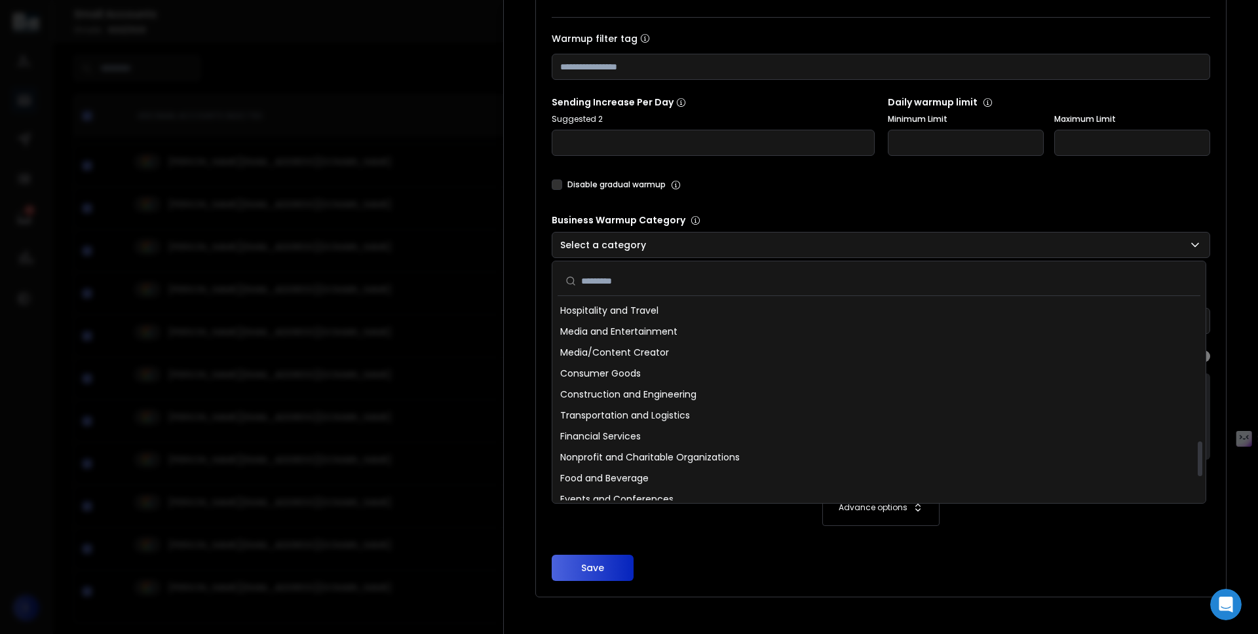
scroll to position [886, 0]
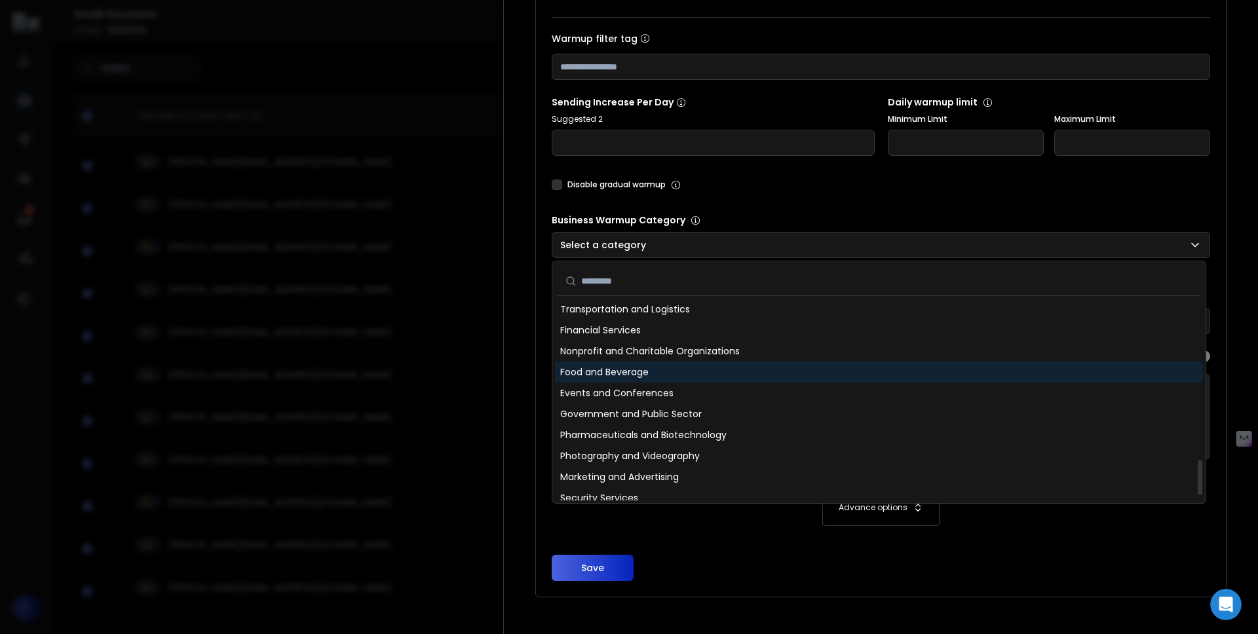
click at [770, 376] on div "Food and Beverage" at bounding box center [879, 372] width 648 height 21
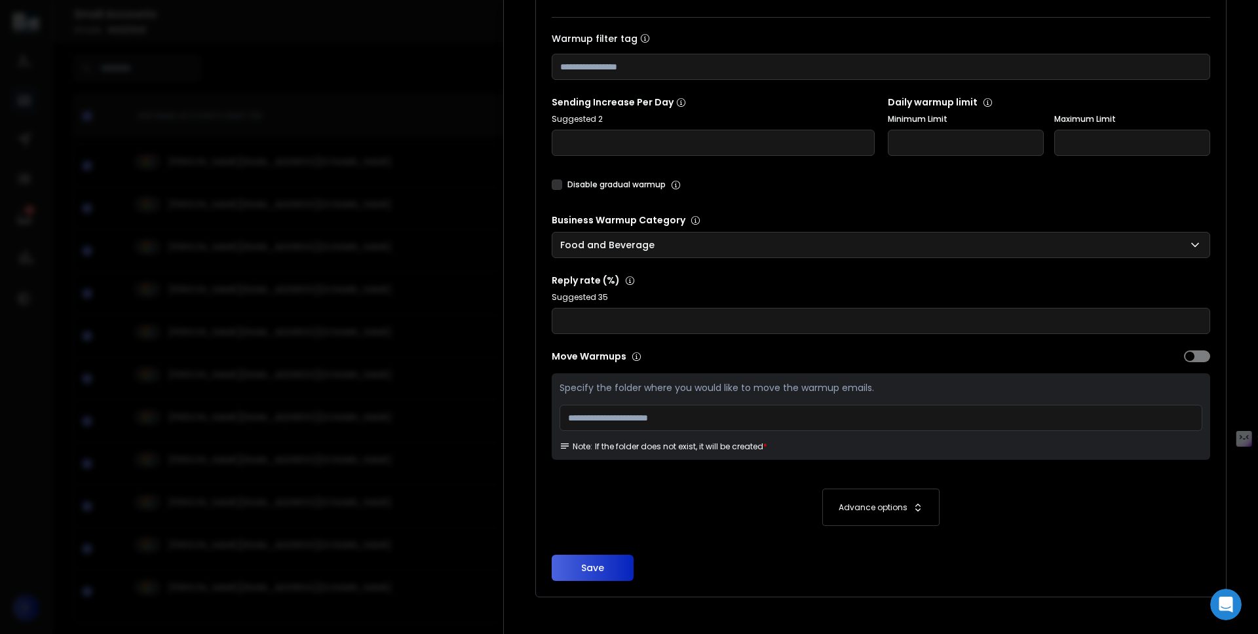
click at [761, 428] on input at bounding box center [880, 418] width 643 height 26
click at [761, 384] on p "Specify the folder where you would like to move the warmup emails." at bounding box center [880, 387] width 643 height 13
click at [660, 417] on input at bounding box center [880, 418] width 643 height 26
click at [679, 394] on p "Specify the folder where you would like to move the warmup emails." at bounding box center [880, 387] width 643 height 13
click at [861, 504] on p "Advance options" at bounding box center [873, 507] width 69 height 10
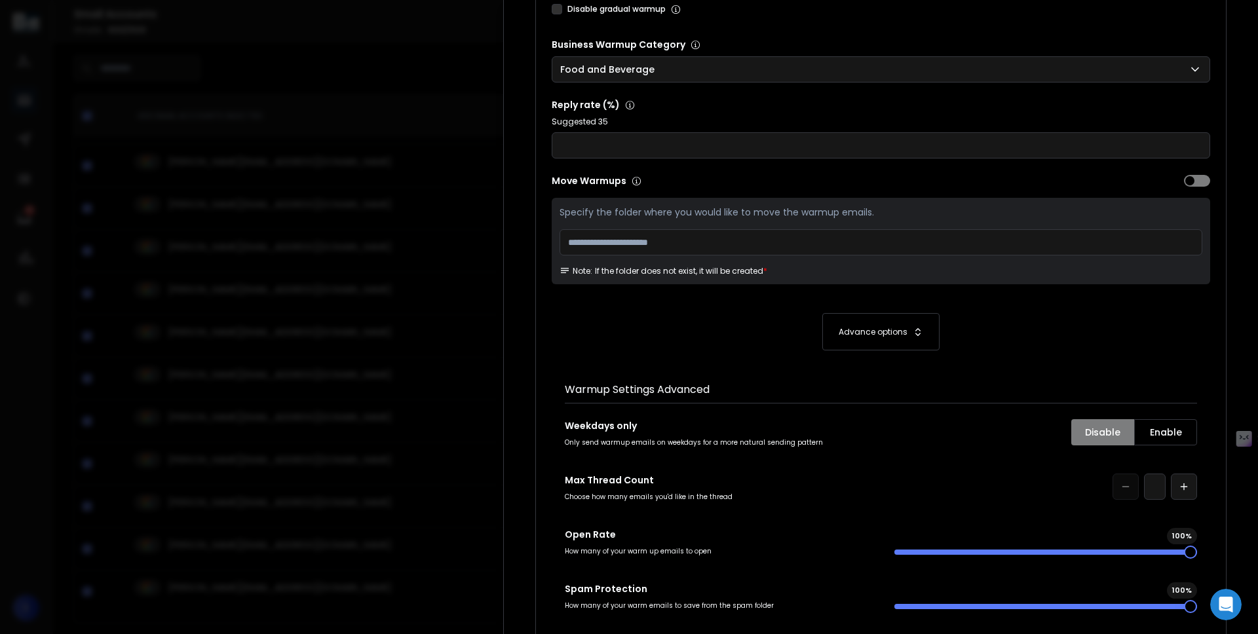
scroll to position [385, 0]
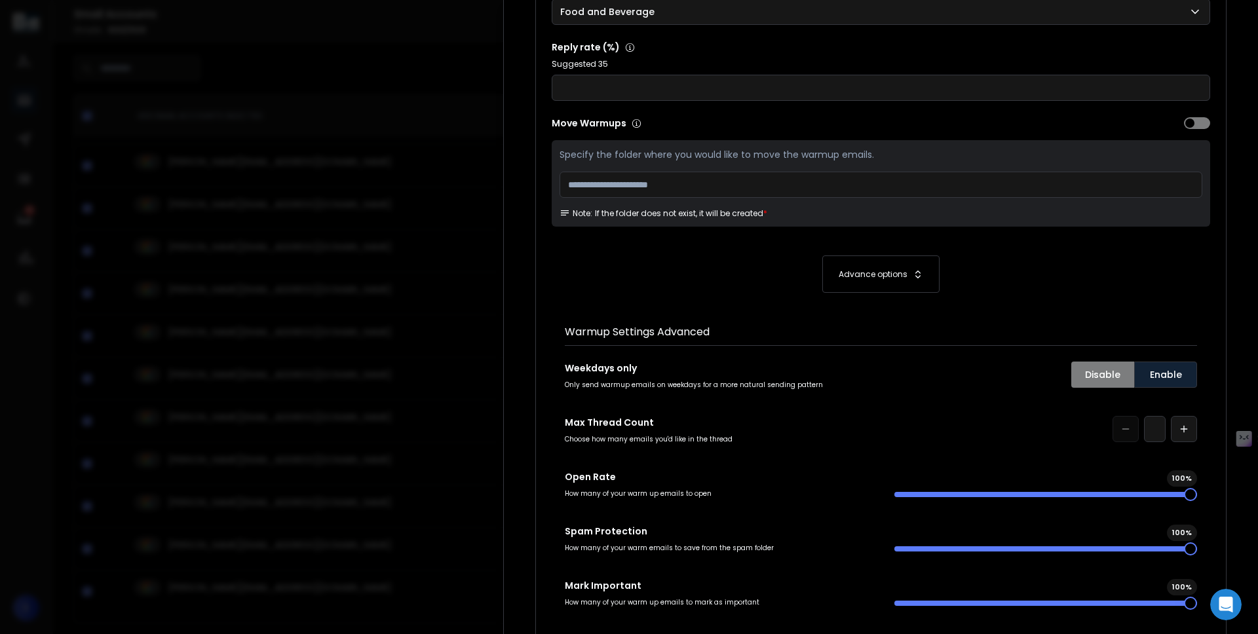
click at [1160, 374] on button "Enable" at bounding box center [1165, 375] width 63 height 26
click at [974, 440] on div "*" at bounding box center [1045, 429] width 303 height 26
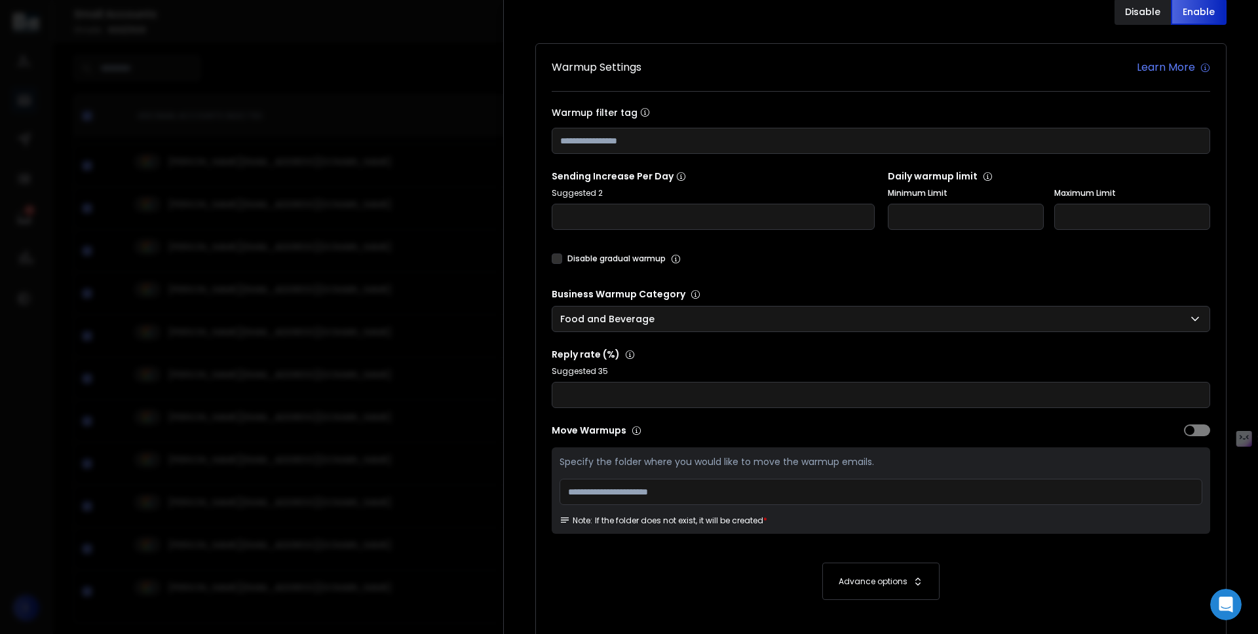
scroll to position [39, 0]
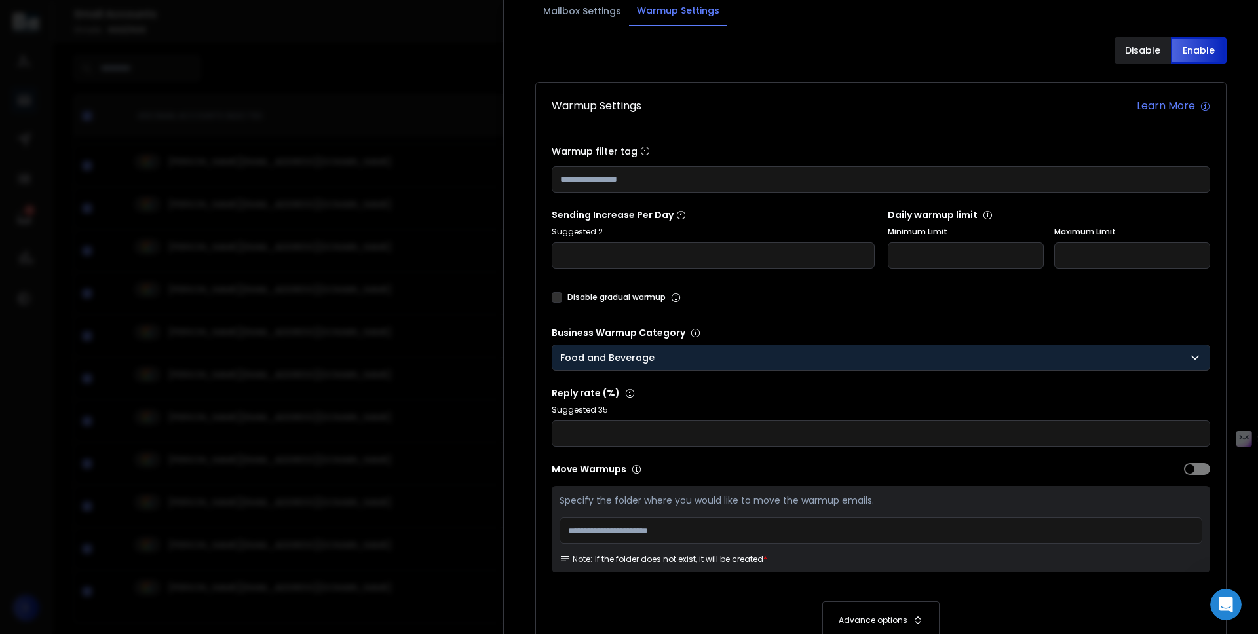
click at [695, 354] on div "Food and Beverage" at bounding box center [880, 357] width 641 height 13
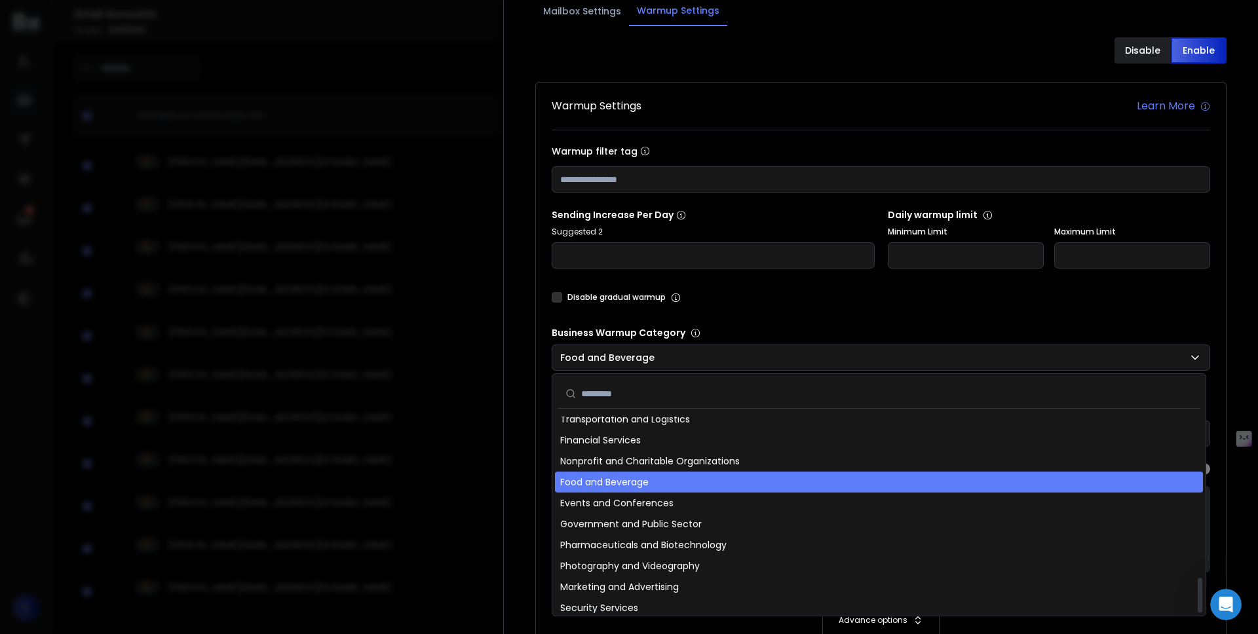
scroll to position [915, 0]
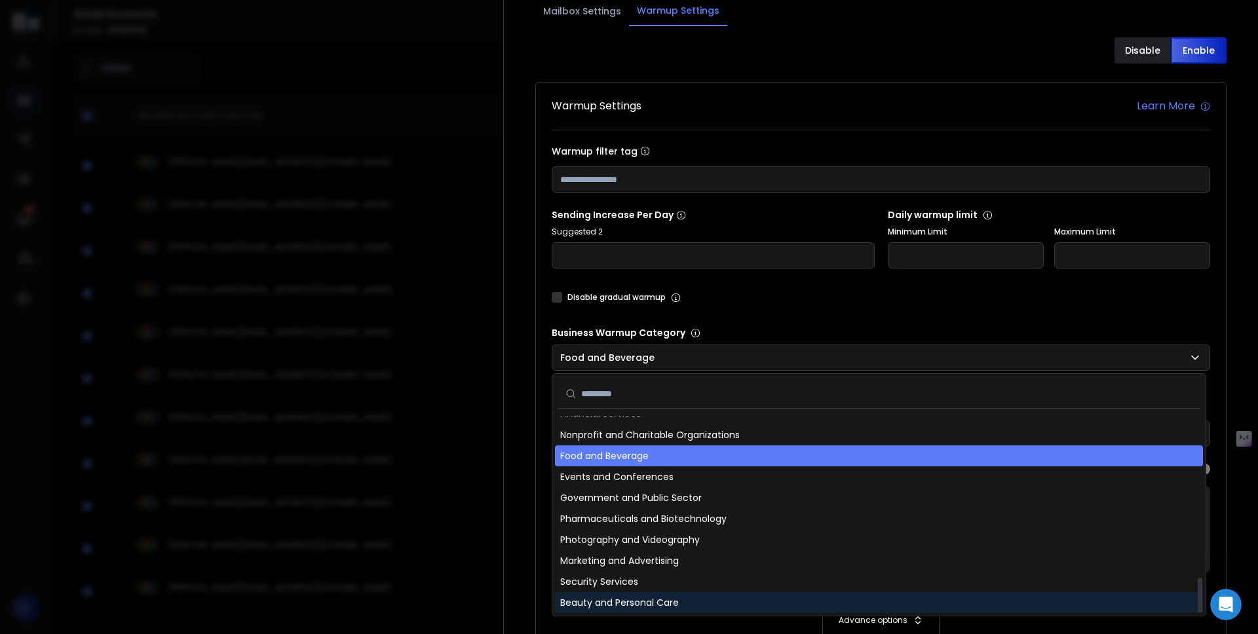
click at [702, 603] on div "Beauty and Personal Care" at bounding box center [879, 602] width 648 height 21
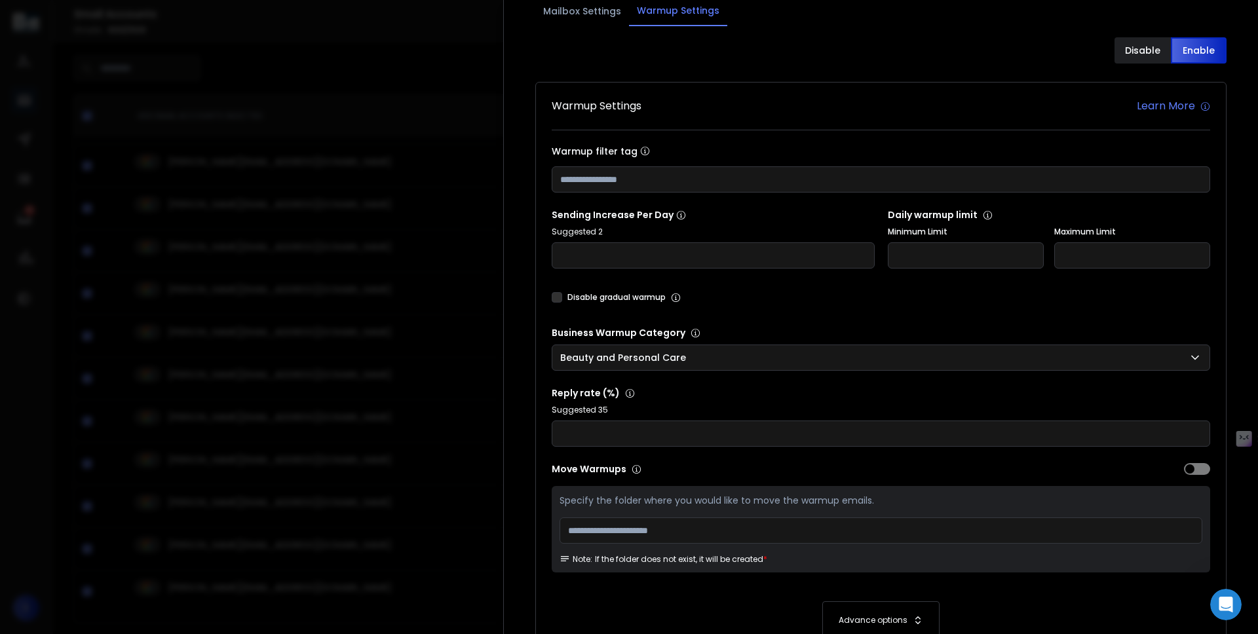
click at [683, 451] on form "Warmup Settings Learn More Warmup filter tag Sending Increase Per Day Suggested…" at bounding box center [881, 587] width 658 height 978
click at [670, 444] on input "number" at bounding box center [881, 434] width 658 height 26
type input "**"
click at [702, 412] on p "Suggested 35" at bounding box center [881, 410] width 658 height 10
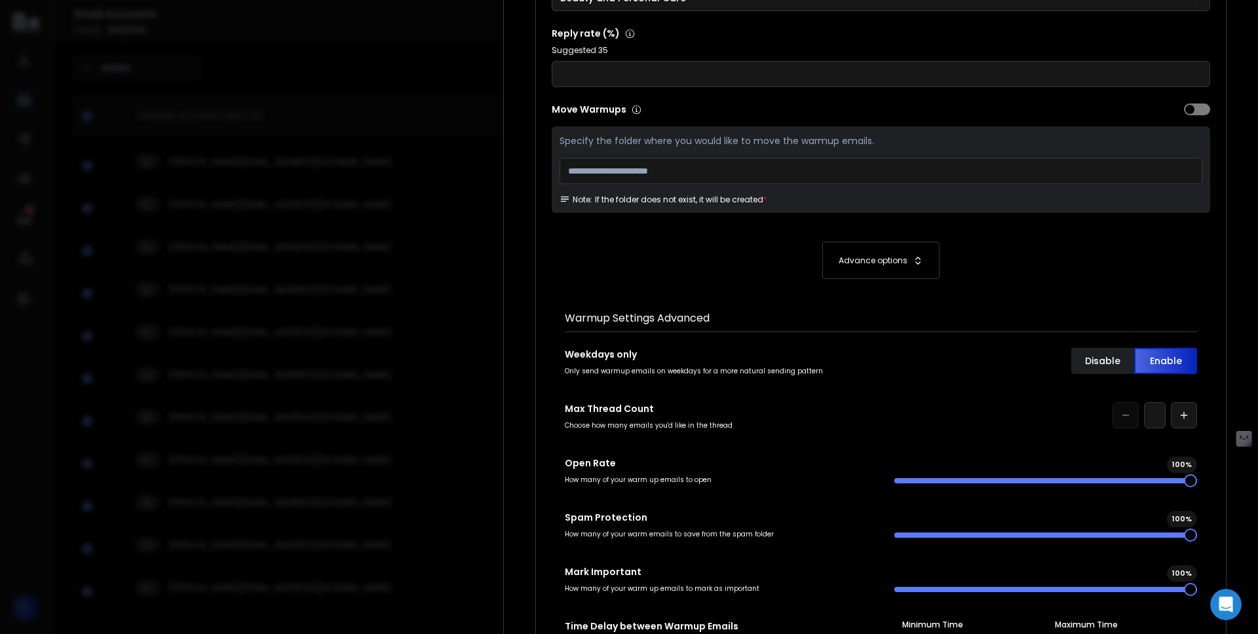
scroll to position [322, 0]
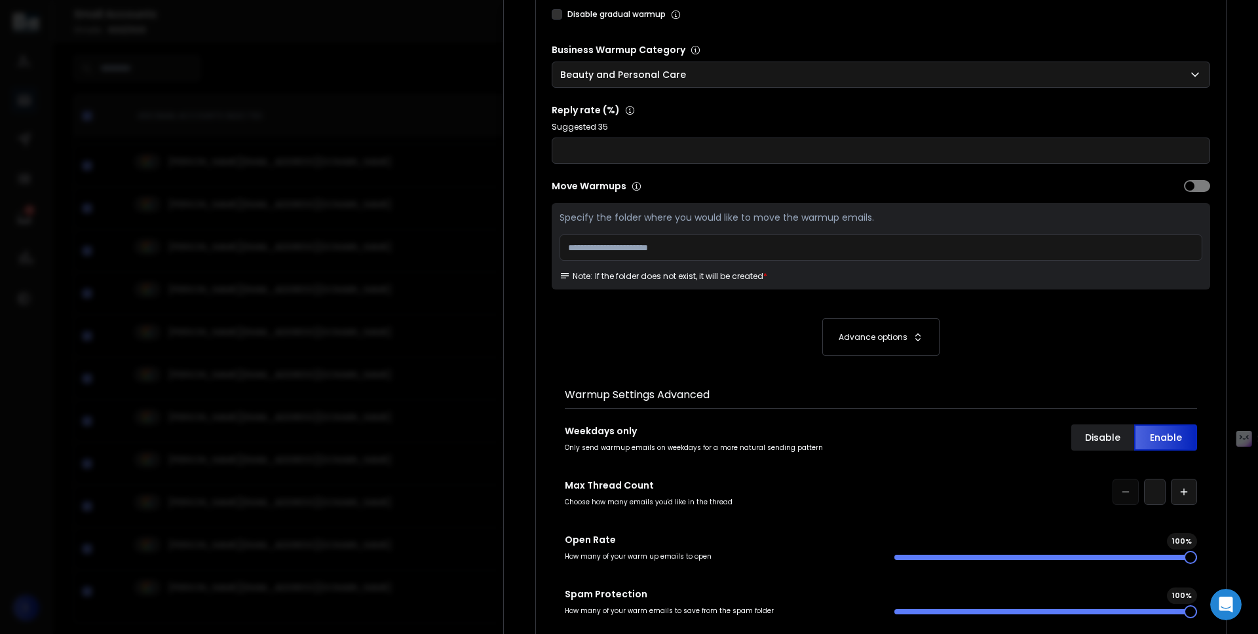
click at [882, 347] on div "Advance options" at bounding box center [880, 336] width 117 height 37
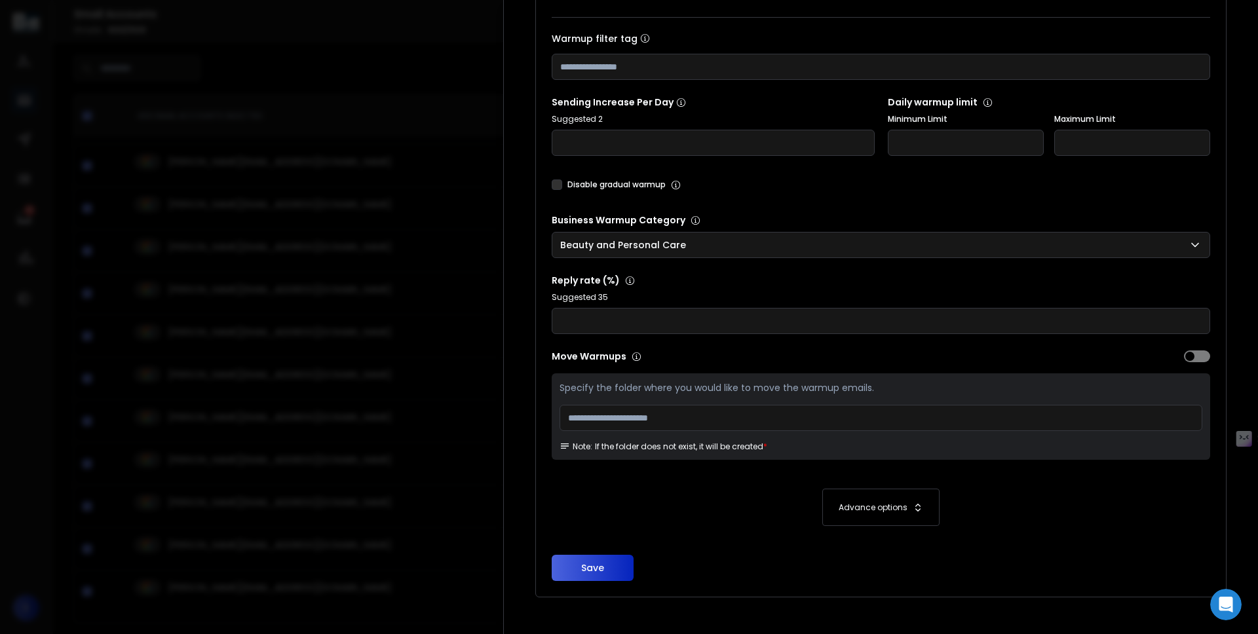
scroll to position [151, 0]
click at [870, 495] on div "Advance options" at bounding box center [880, 507] width 117 height 37
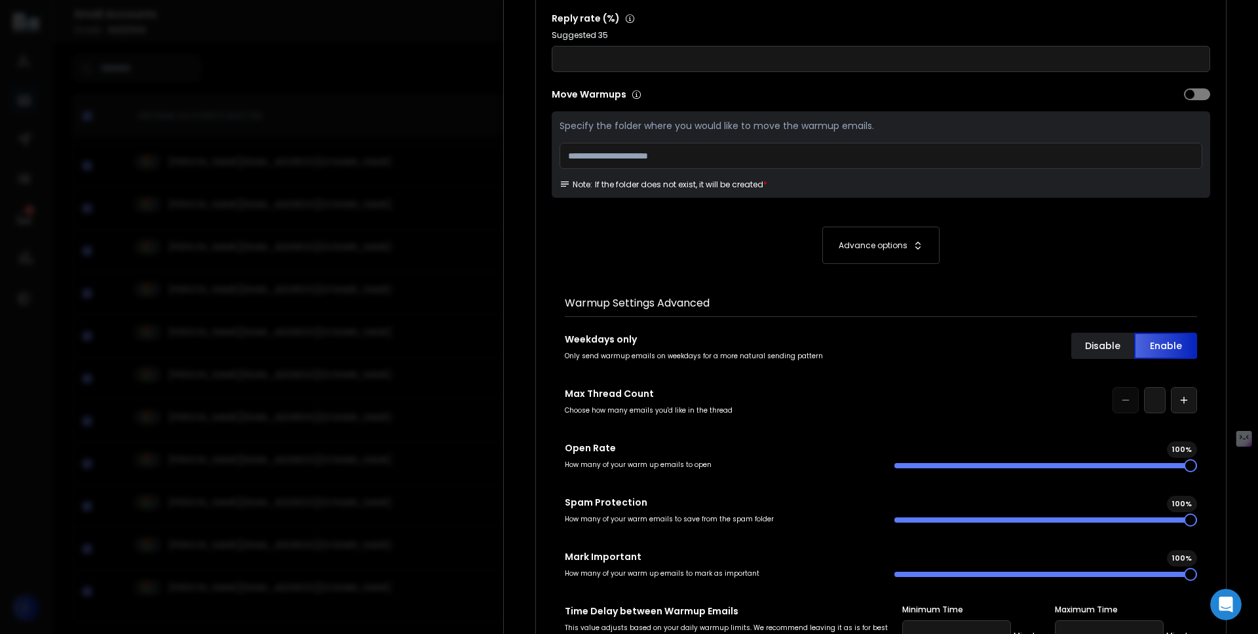
scroll to position [534, 0]
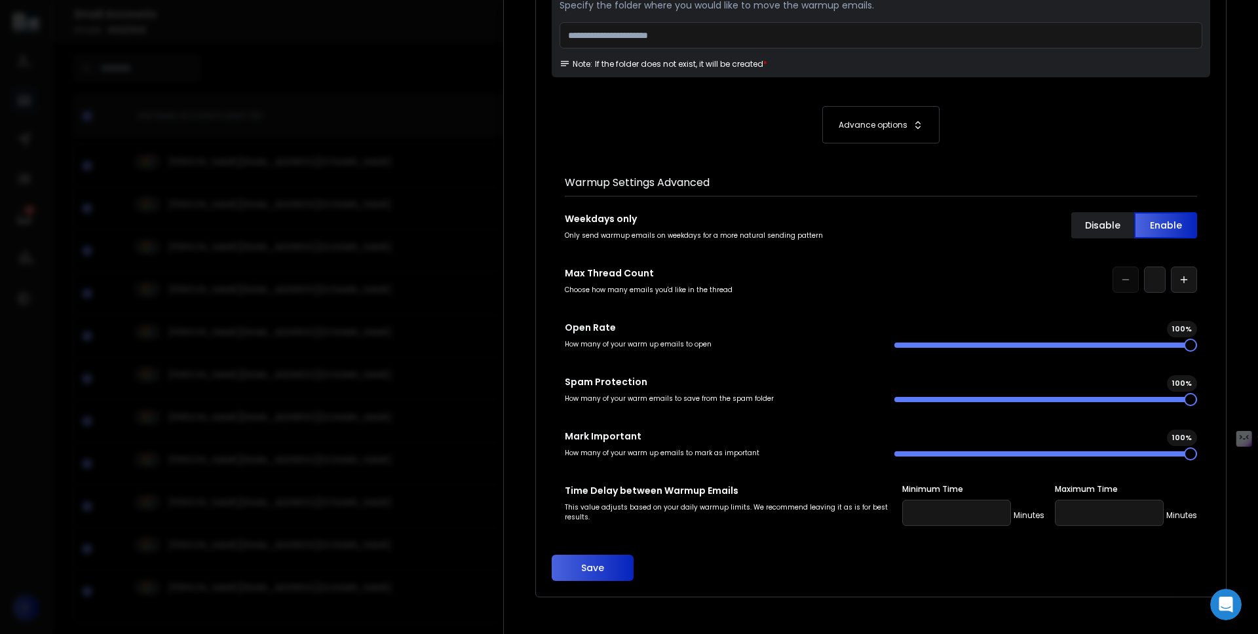
click at [922, 510] on input "number" at bounding box center [956, 513] width 109 height 26
type input "**"
click at [1129, 525] on input "number" at bounding box center [1109, 513] width 109 height 26
type input "***"
click at [964, 461] on span at bounding box center [970, 453] width 13 height 13
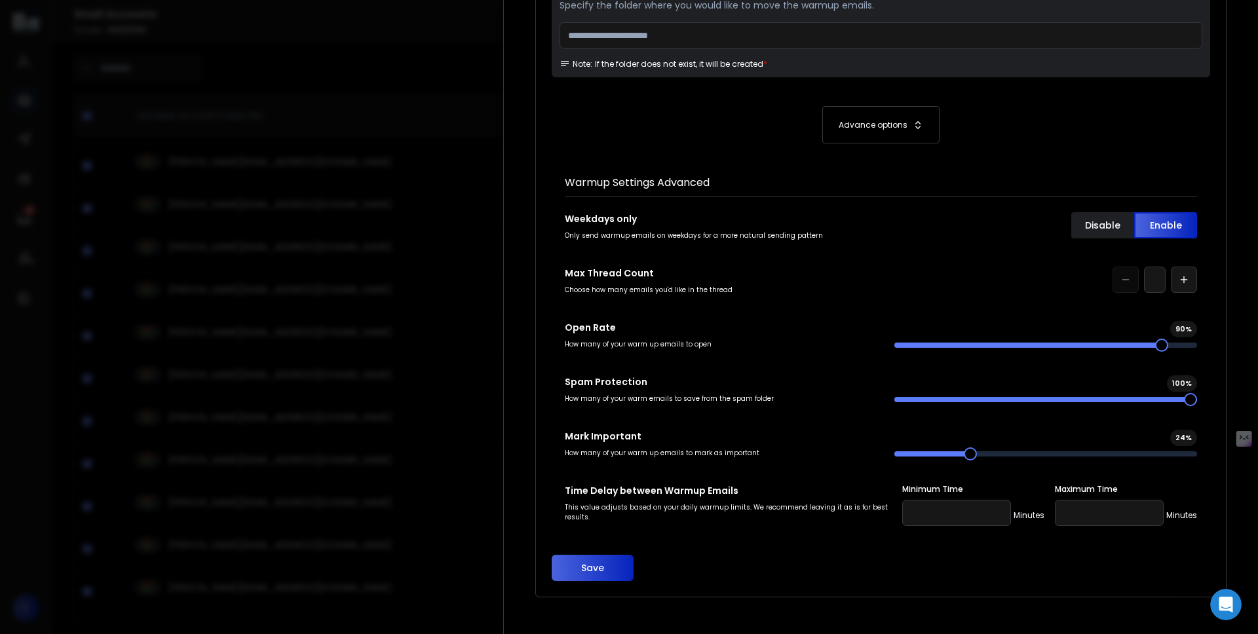
click at [1162, 345] on span at bounding box center [1161, 345] width 13 height 13
click at [1184, 279] on icon "button" at bounding box center [1184, 280] width 10 height 10
type input "*"
click at [597, 574] on button "Save" at bounding box center [593, 568] width 82 height 26
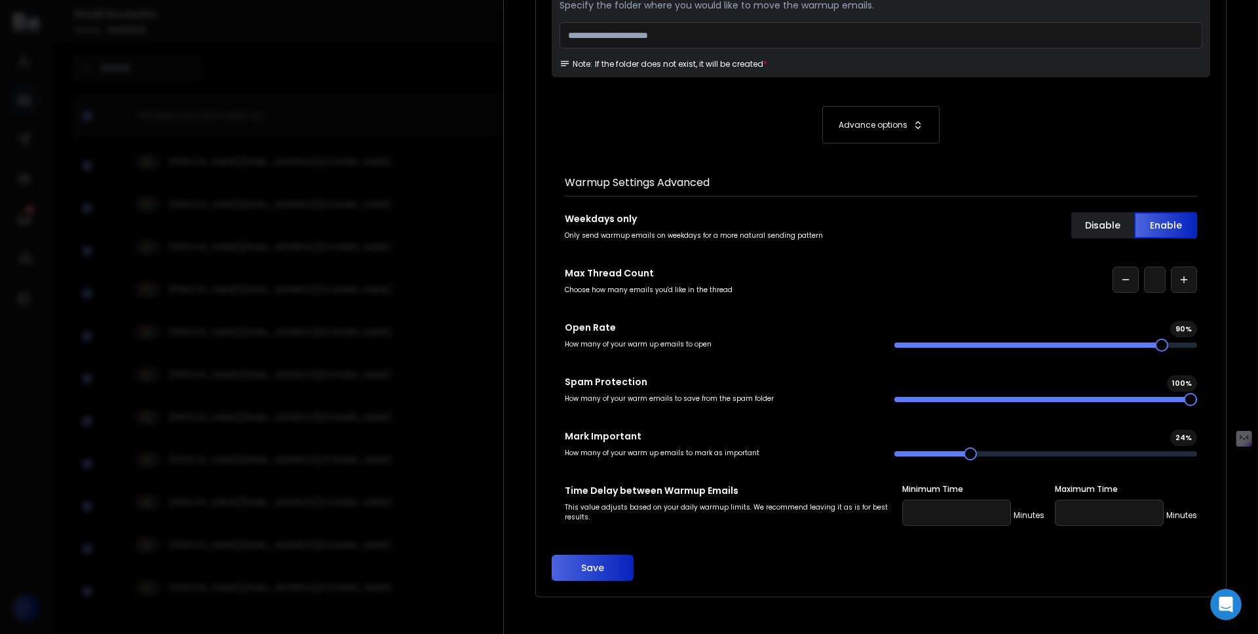
click at [1062, 508] on input "***" at bounding box center [1109, 513] width 109 height 26
click at [588, 571] on button "Save" at bounding box center [593, 568] width 82 height 26
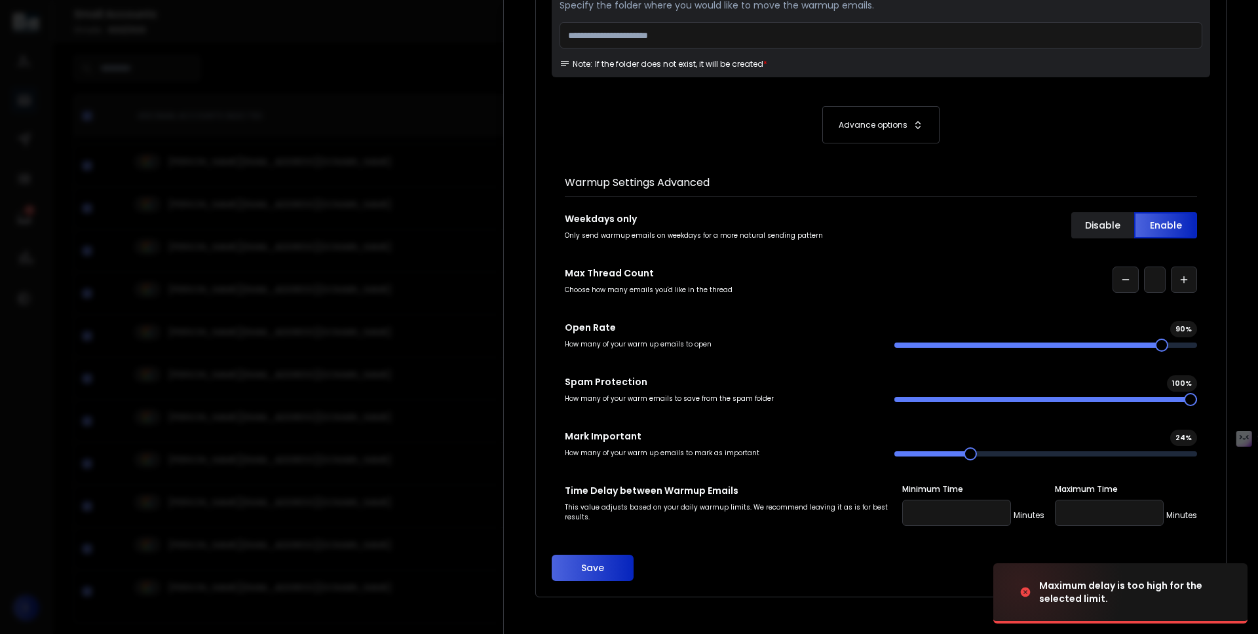
click at [1107, 501] on input "***" at bounding box center [1109, 513] width 109 height 26
click at [1103, 516] on input "***" at bounding box center [1109, 513] width 109 height 26
type input "*"
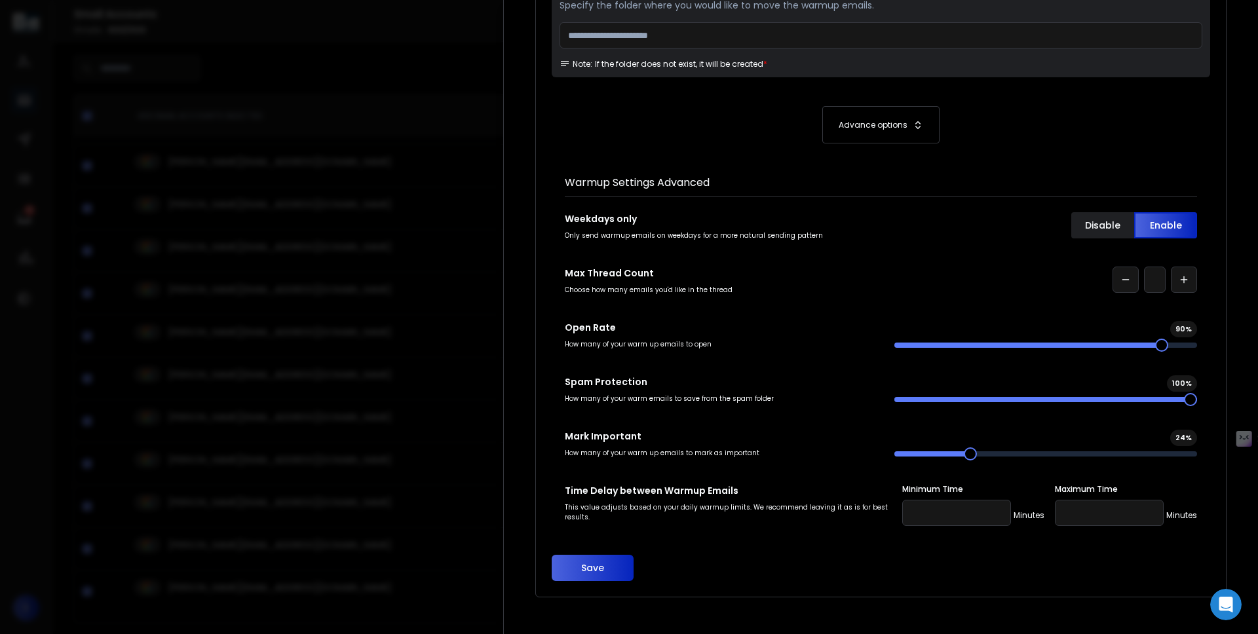
type input "**"
click at [597, 574] on button "Save" at bounding box center [593, 568] width 82 height 26
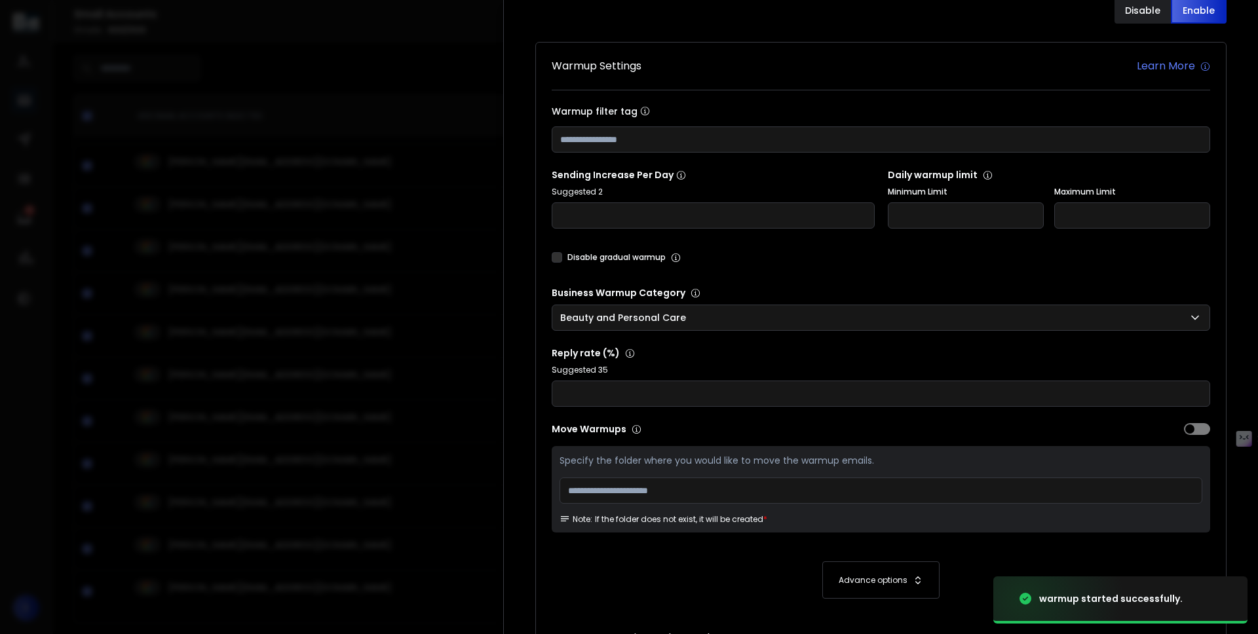
scroll to position [0, 0]
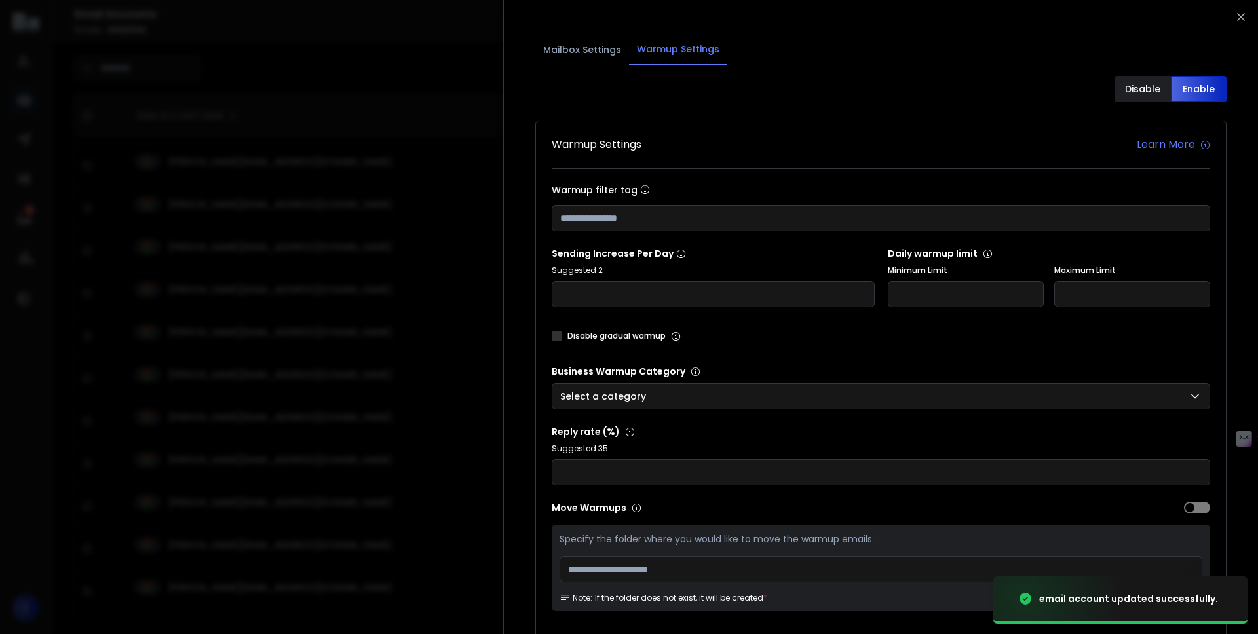
type input "*"
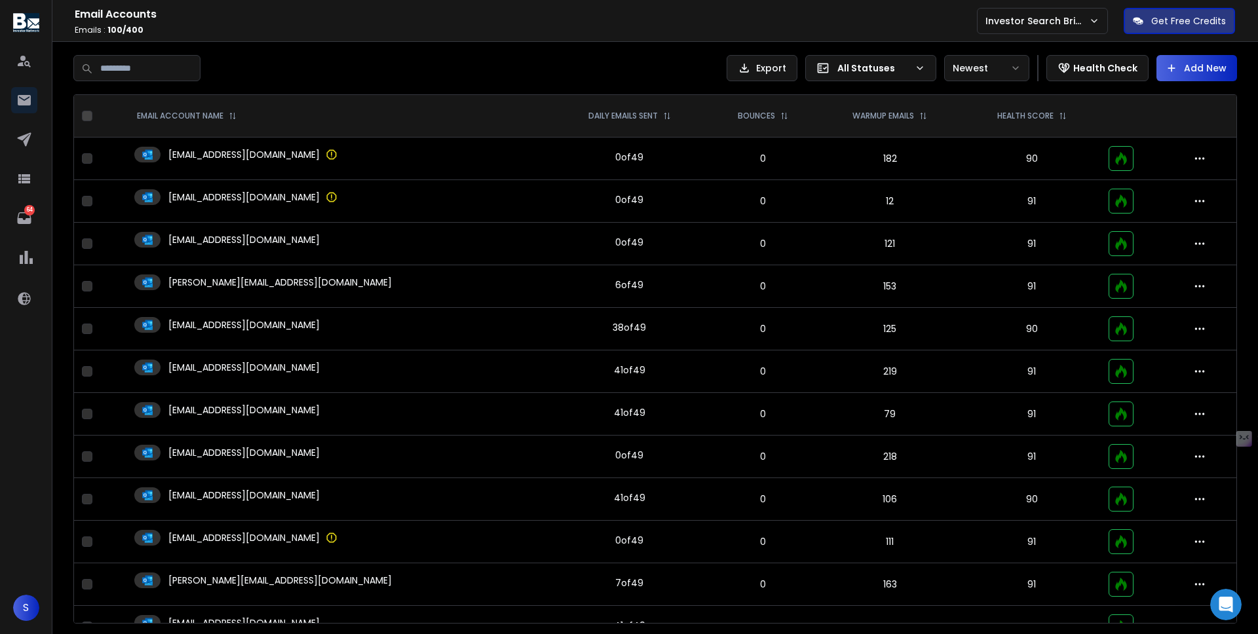
click at [896, 66] on p "All Statuses" at bounding box center [873, 68] width 72 height 13
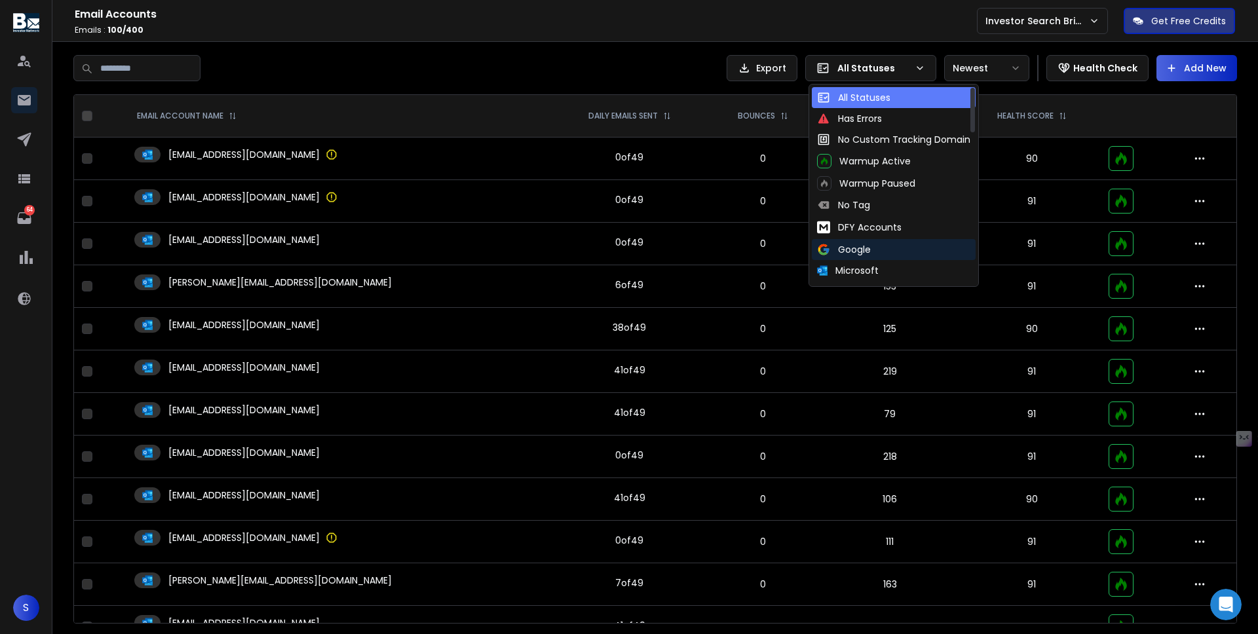
click at [867, 253] on div "Google" at bounding box center [844, 249] width 54 height 13
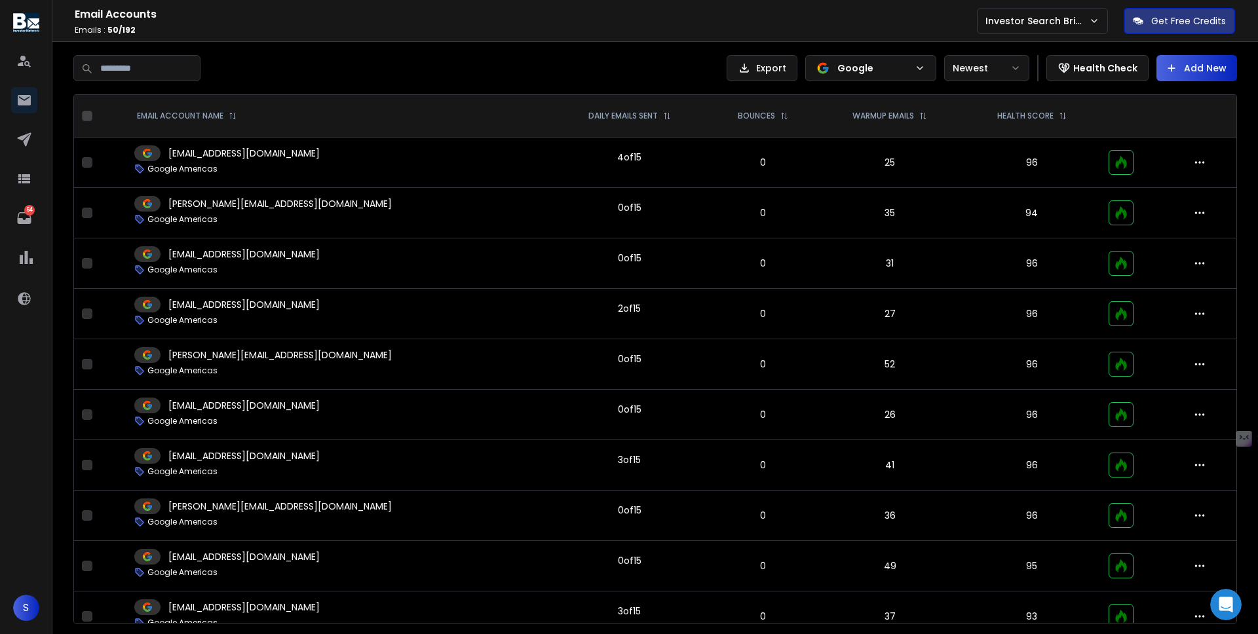
click at [867, 253] on td "31" at bounding box center [889, 263] width 145 height 50
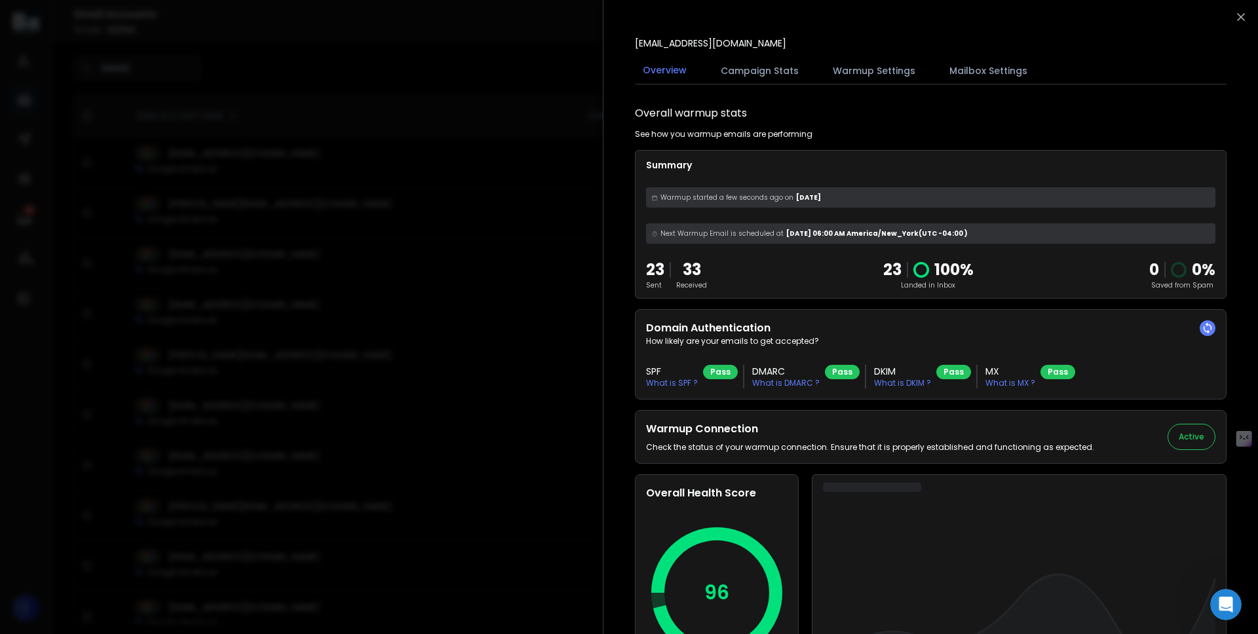
click at [885, 71] on button "Warmup Settings" at bounding box center [874, 70] width 98 height 29
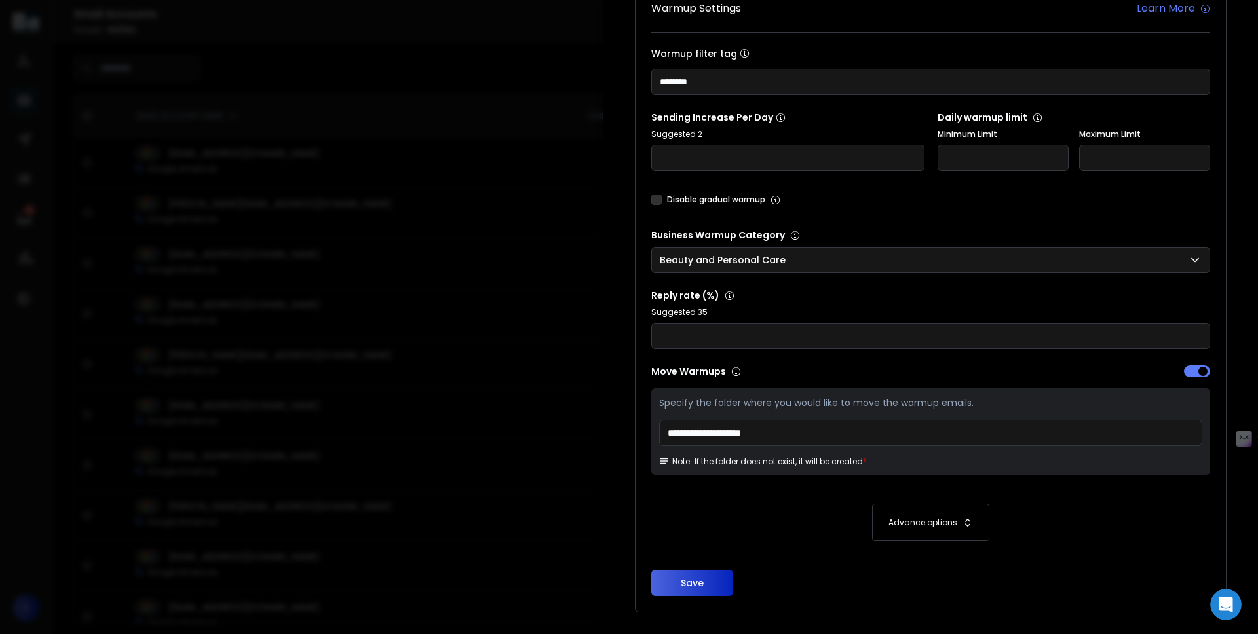
scroll to position [178, 0]
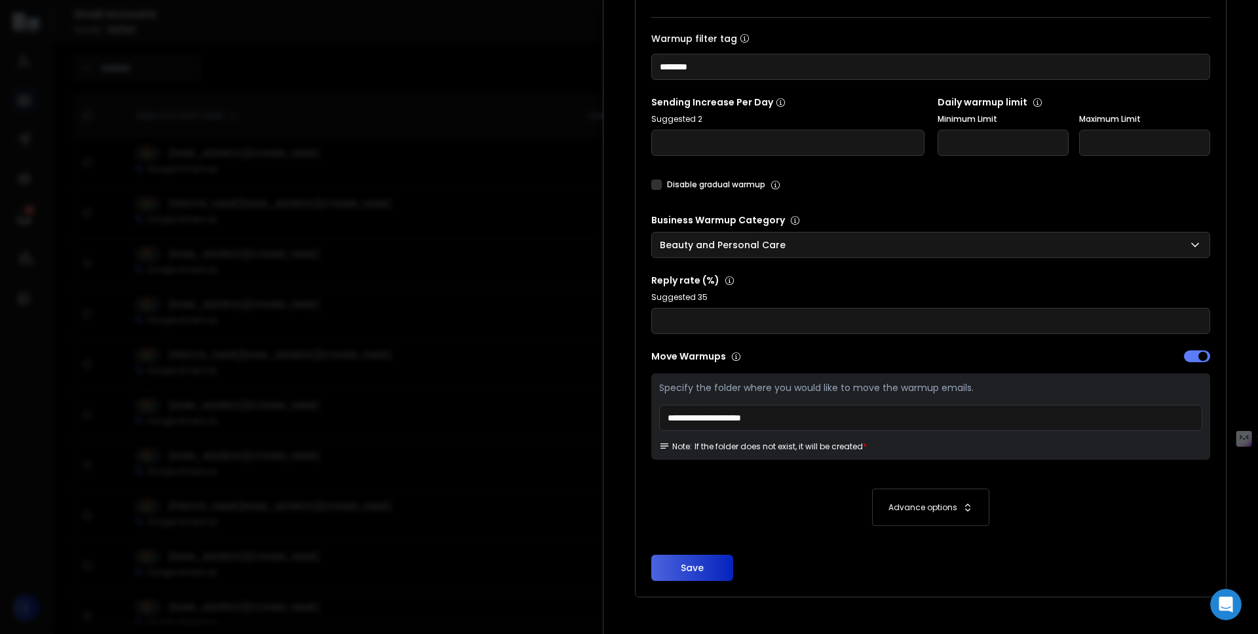
click at [835, 419] on input "**********" at bounding box center [930, 418] width 543 height 26
click at [811, 358] on p "Move Warmups" at bounding box center [789, 356] width 276 height 13
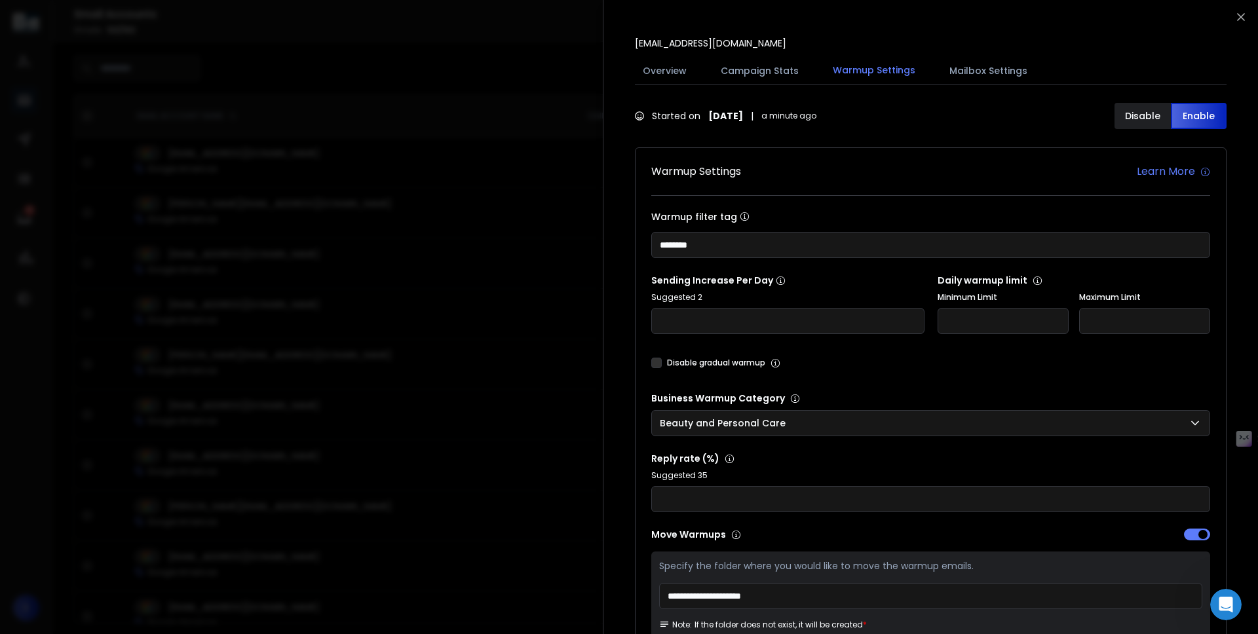
click at [995, 71] on button "Mailbox Settings" at bounding box center [988, 70] width 94 height 29
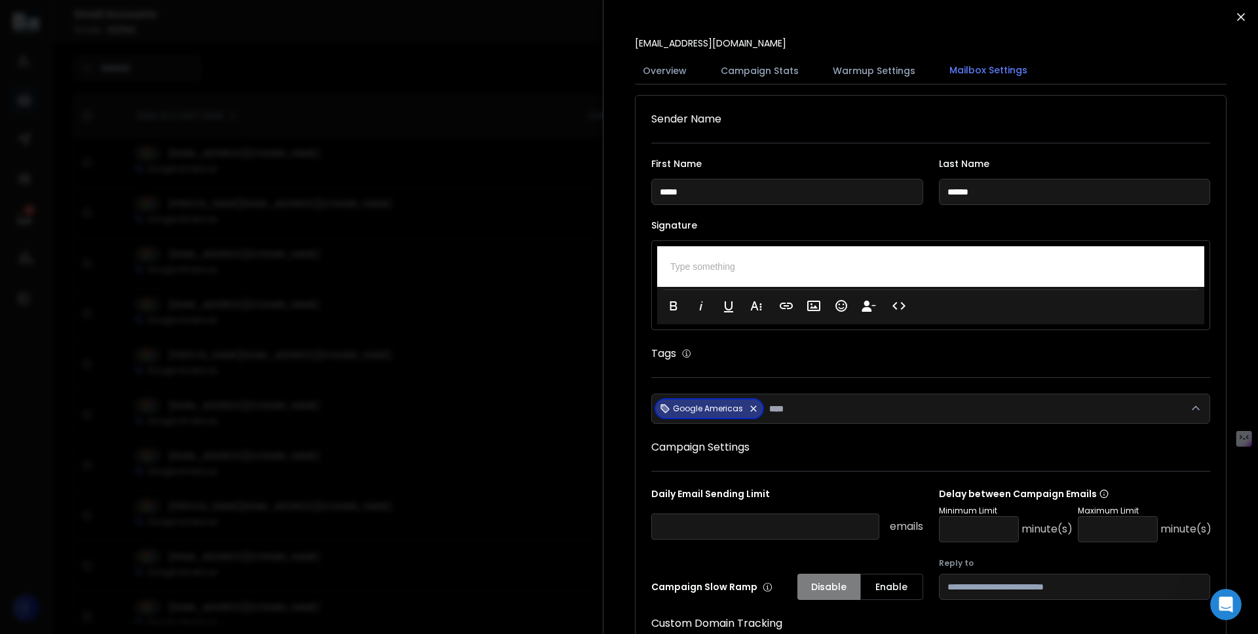
click at [1238, 14] on icon "button" at bounding box center [1240, 16] width 13 height 13
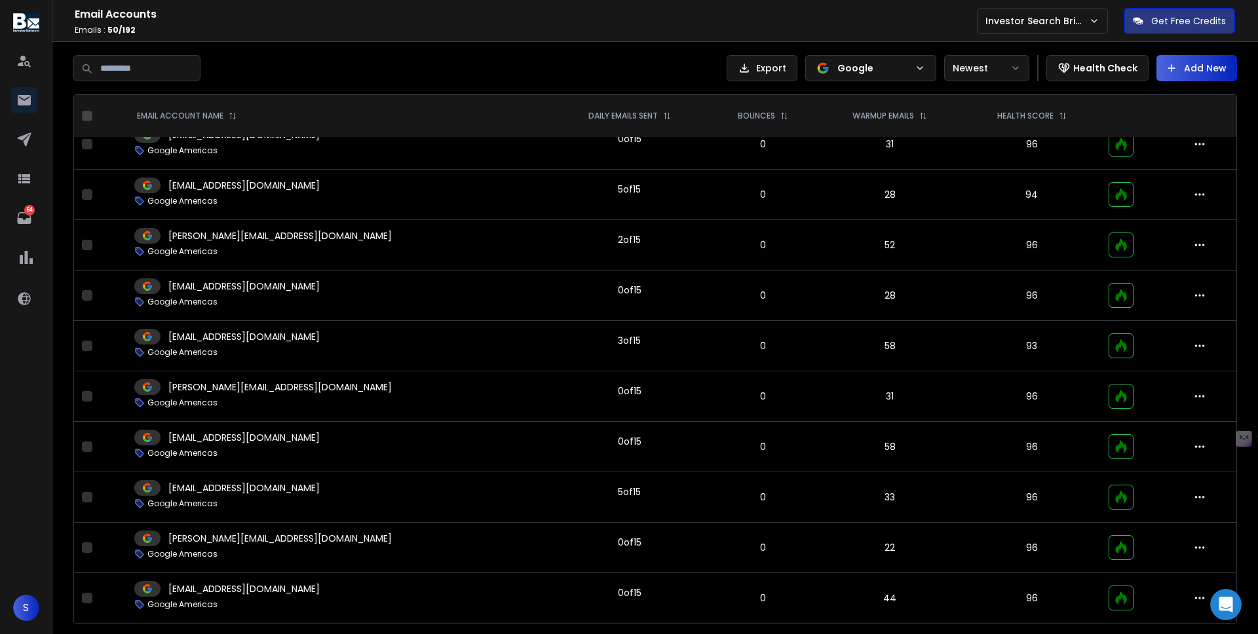
scroll to position [2068, 0]
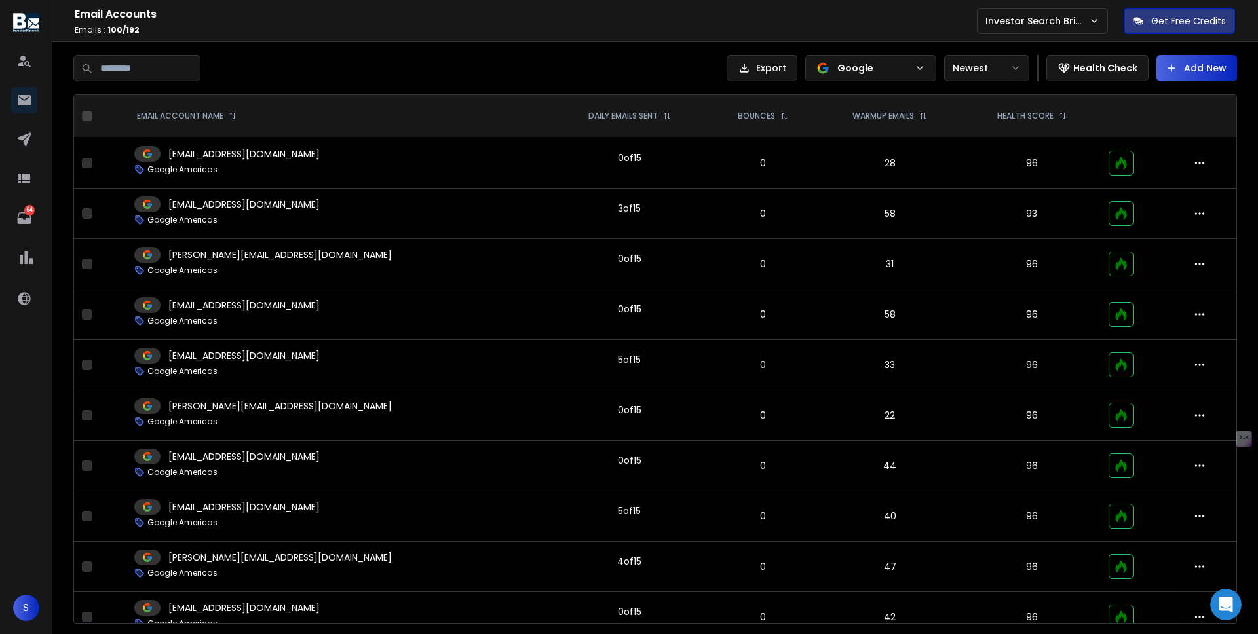
click at [875, 67] on p "Google" at bounding box center [873, 68] width 72 height 13
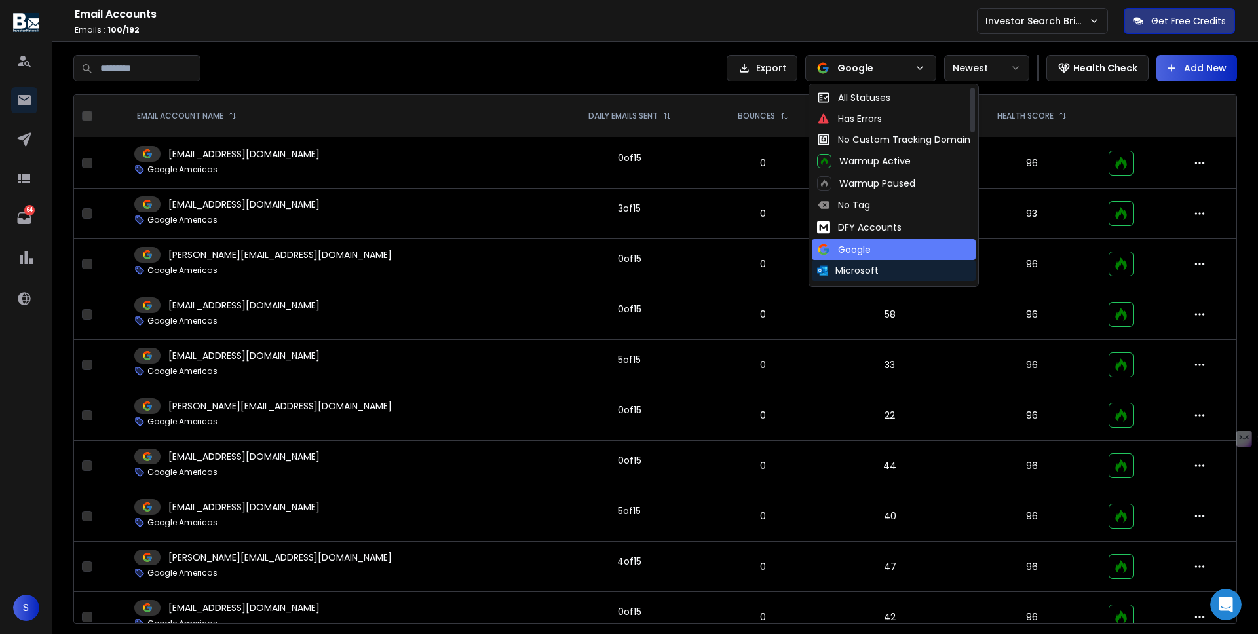
click at [858, 271] on div "Microsoft" at bounding box center [848, 270] width 62 height 13
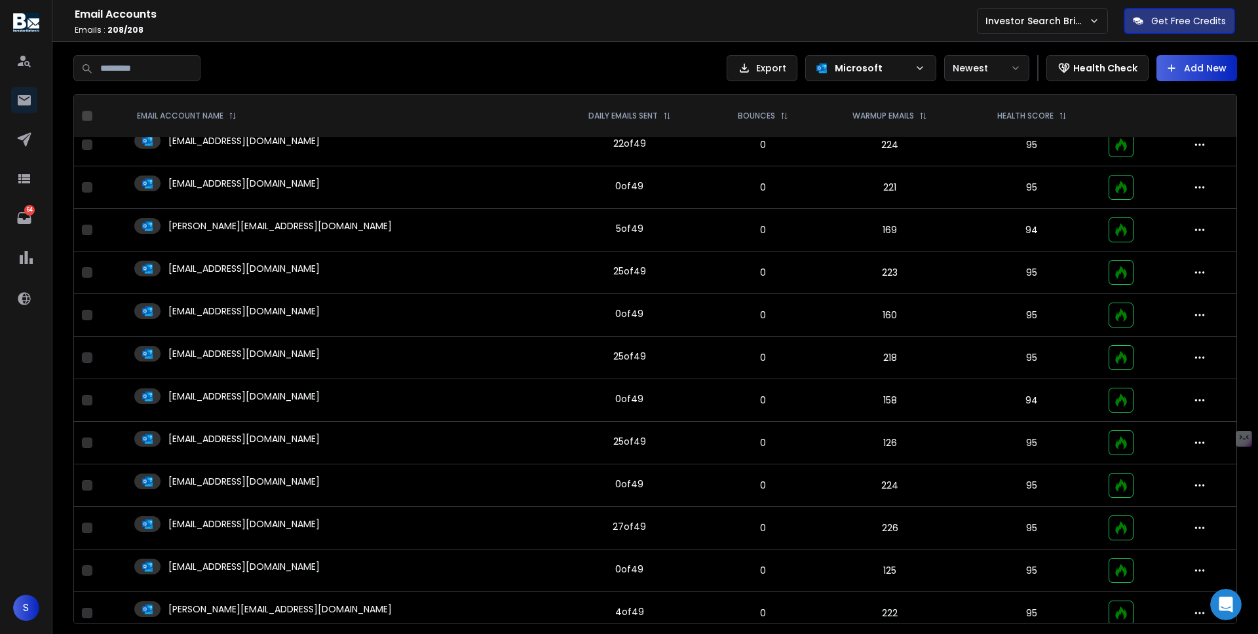
scroll to position [8383, 0]
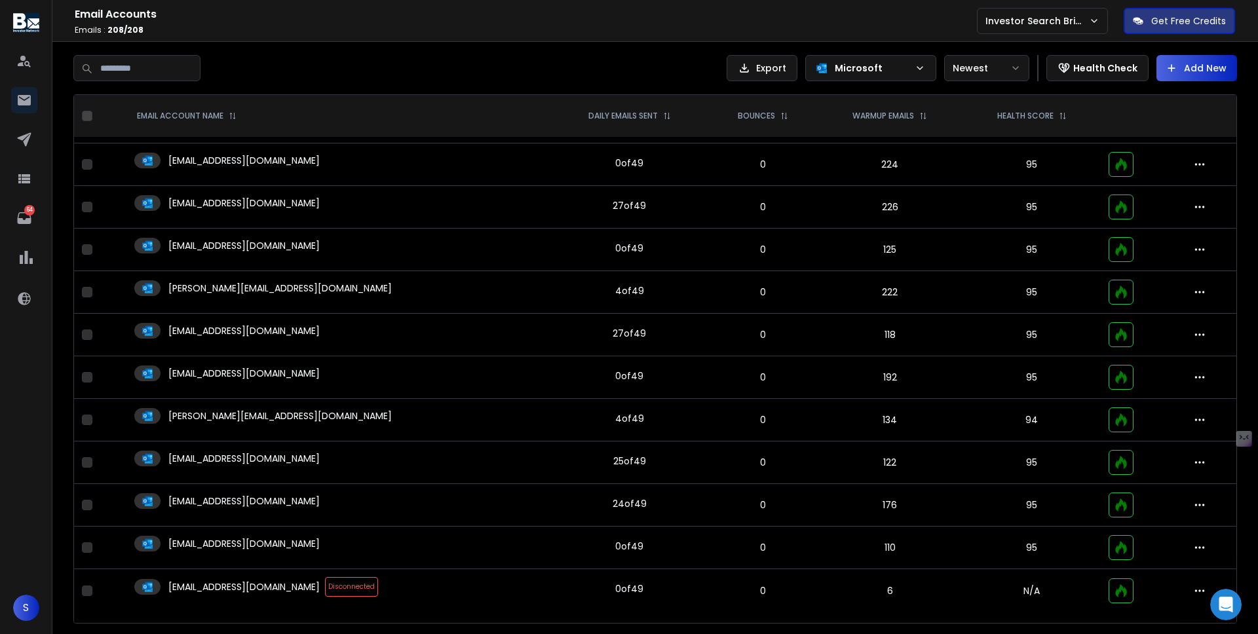
click at [195, 590] on p "[EMAIL_ADDRESS][DOMAIN_NAME]" at bounding box center [243, 586] width 151 height 13
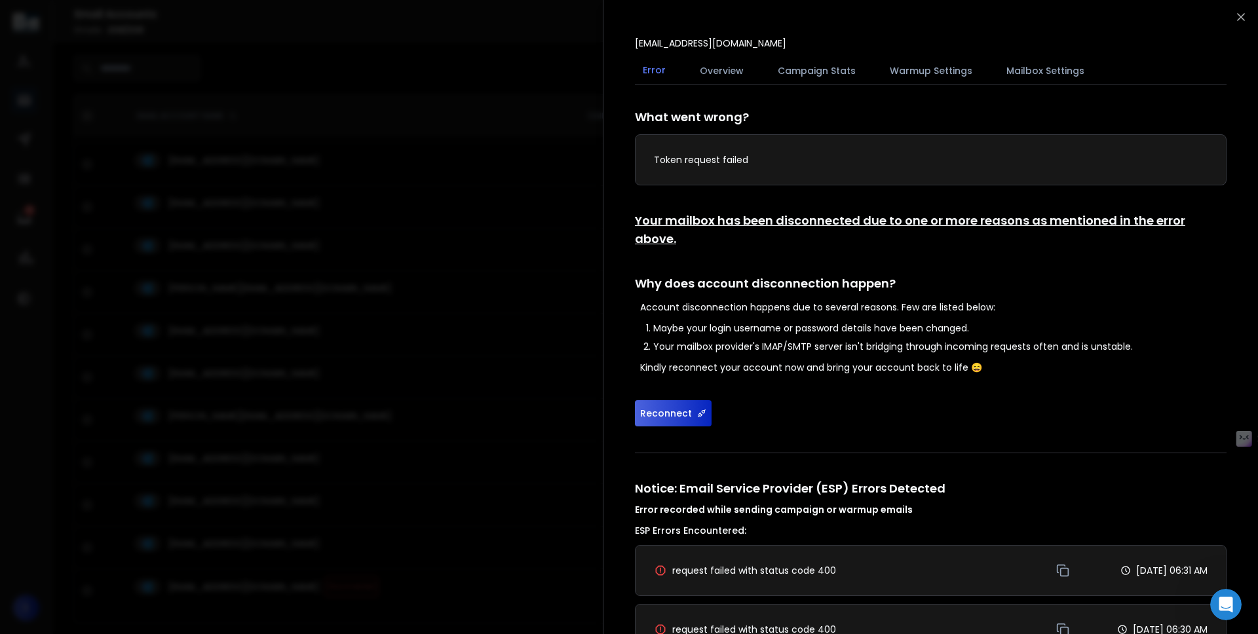
click at [719, 67] on button "Overview" at bounding box center [722, 70] width 60 height 29
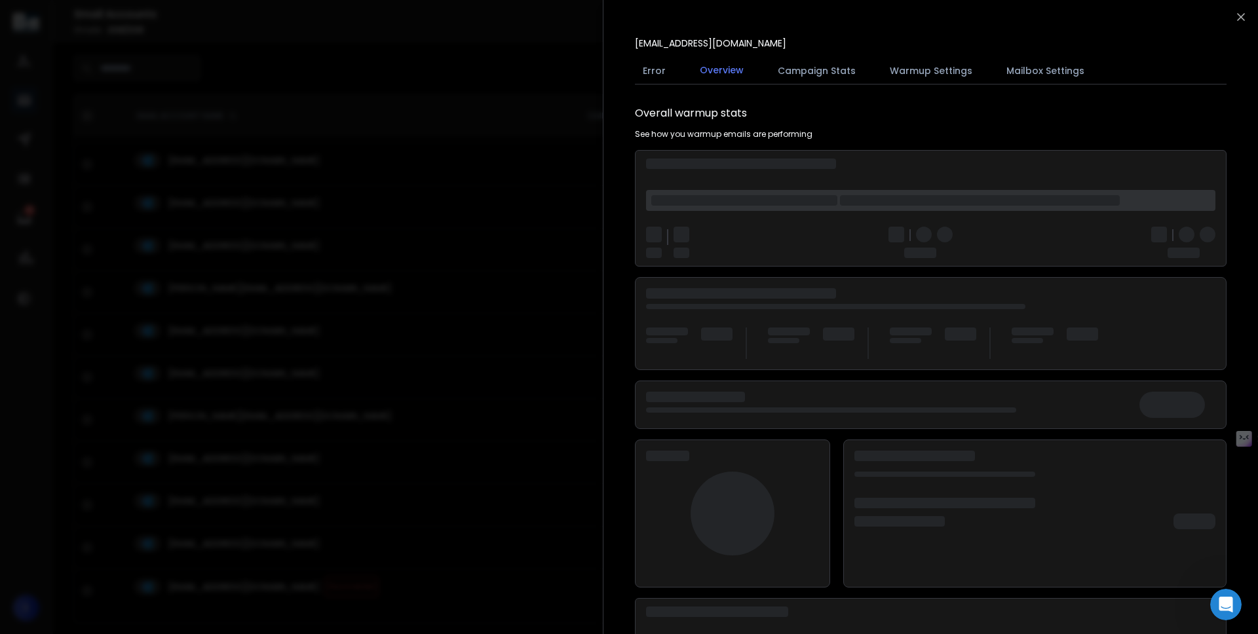
click at [719, 67] on button "Overview" at bounding box center [722, 71] width 60 height 30
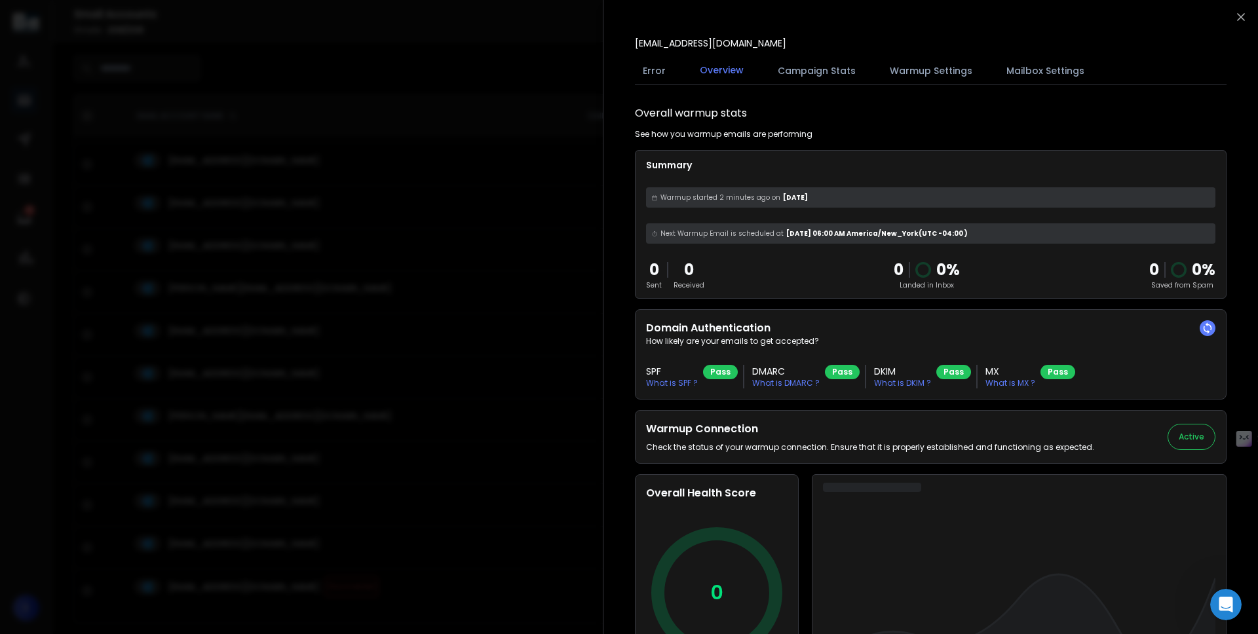
click at [652, 67] on button "Error" at bounding box center [654, 70] width 39 height 29
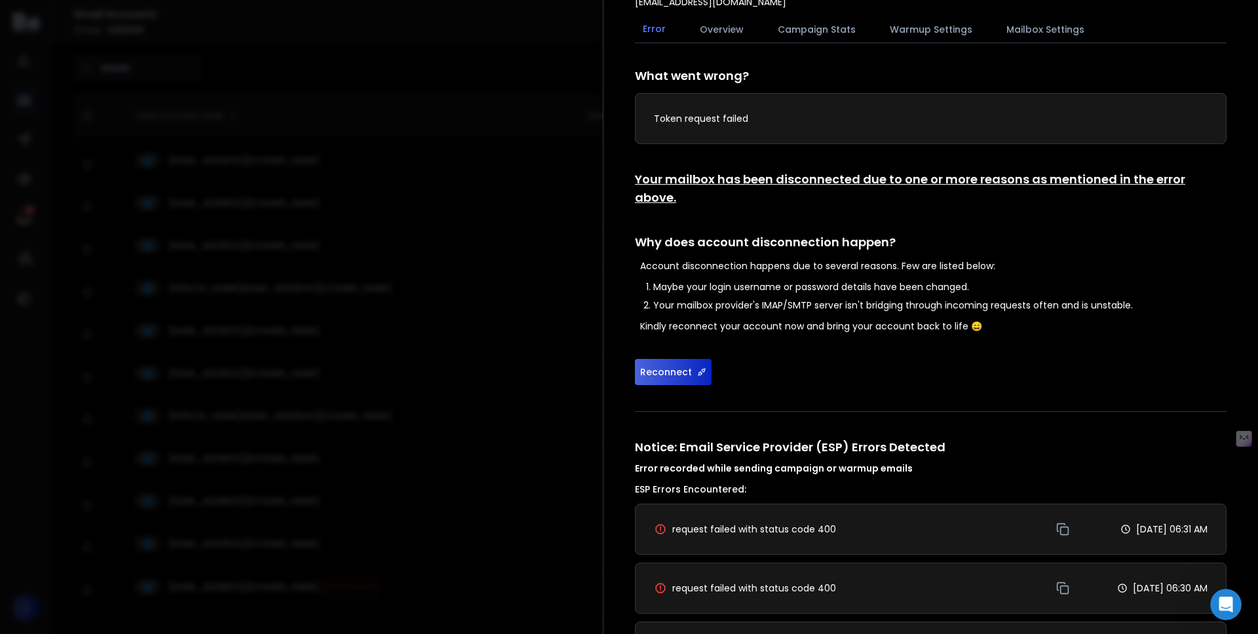
scroll to position [0, 0]
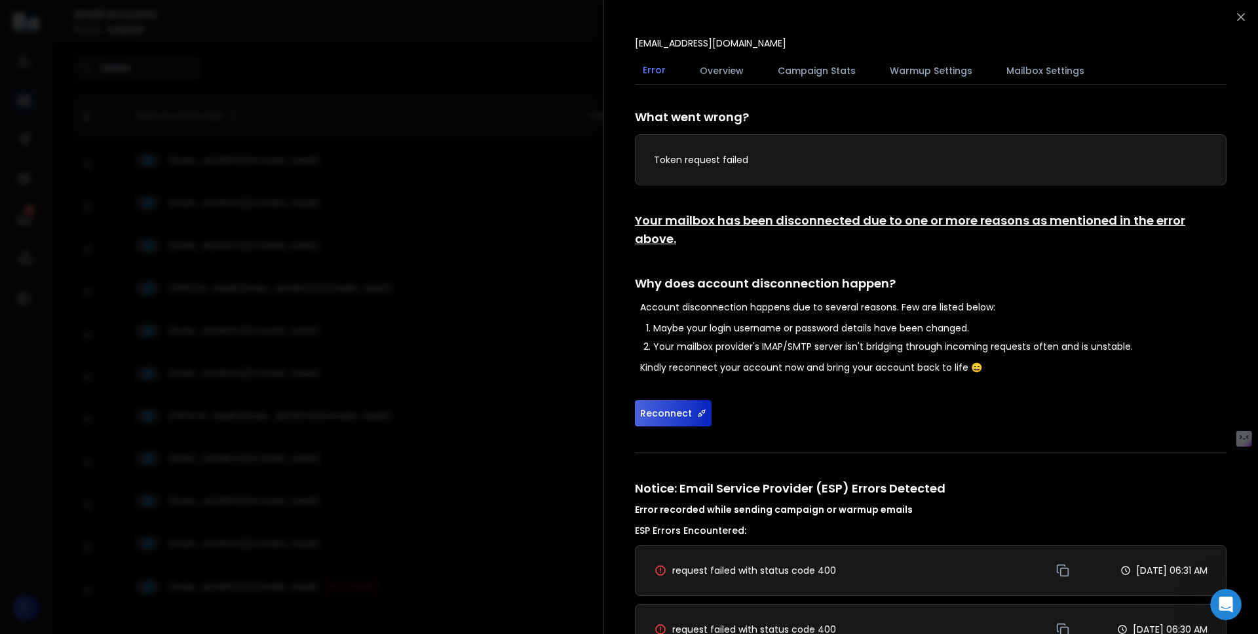
click at [1021, 79] on button "Mailbox Settings" at bounding box center [1045, 70] width 94 height 29
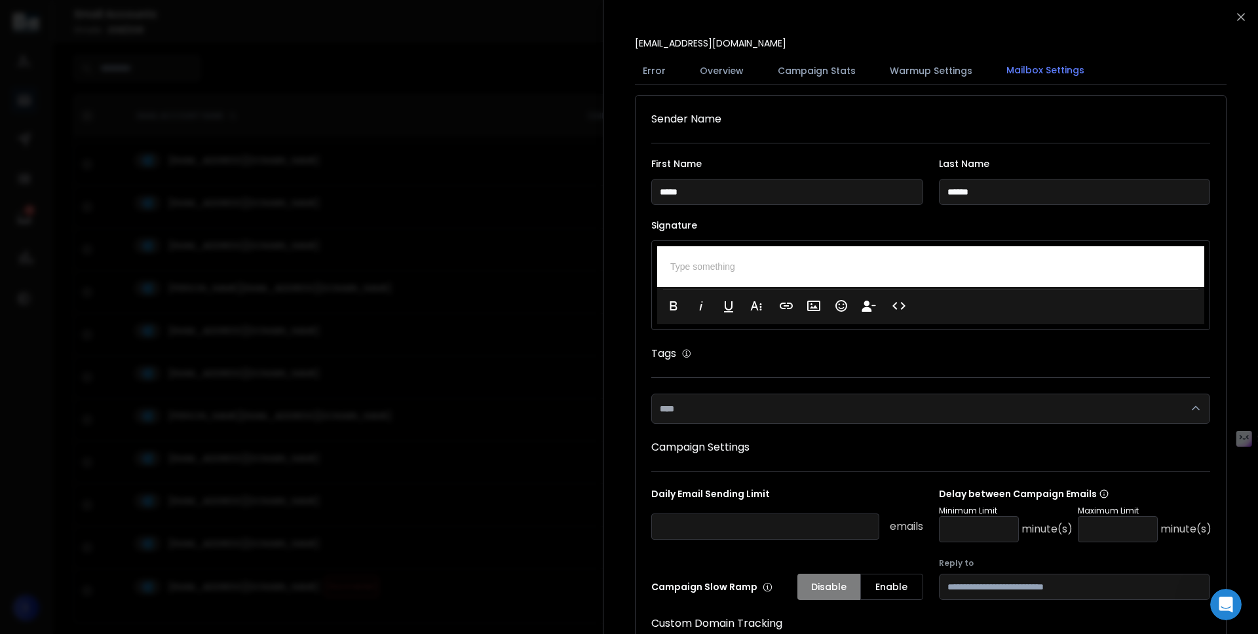
click at [938, 71] on button "Warmup Settings" at bounding box center [931, 70] width 98 height 29
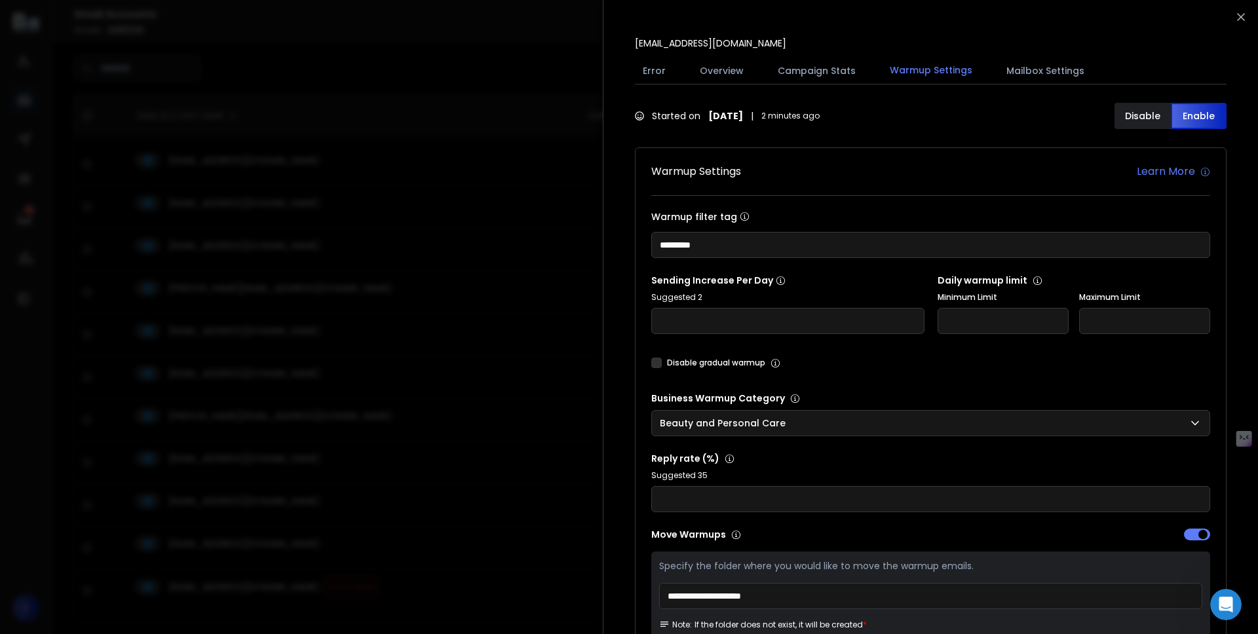
click at [820, 67] on button "Campaign Stats" at bounding box center [817, 70] width 94 height 29
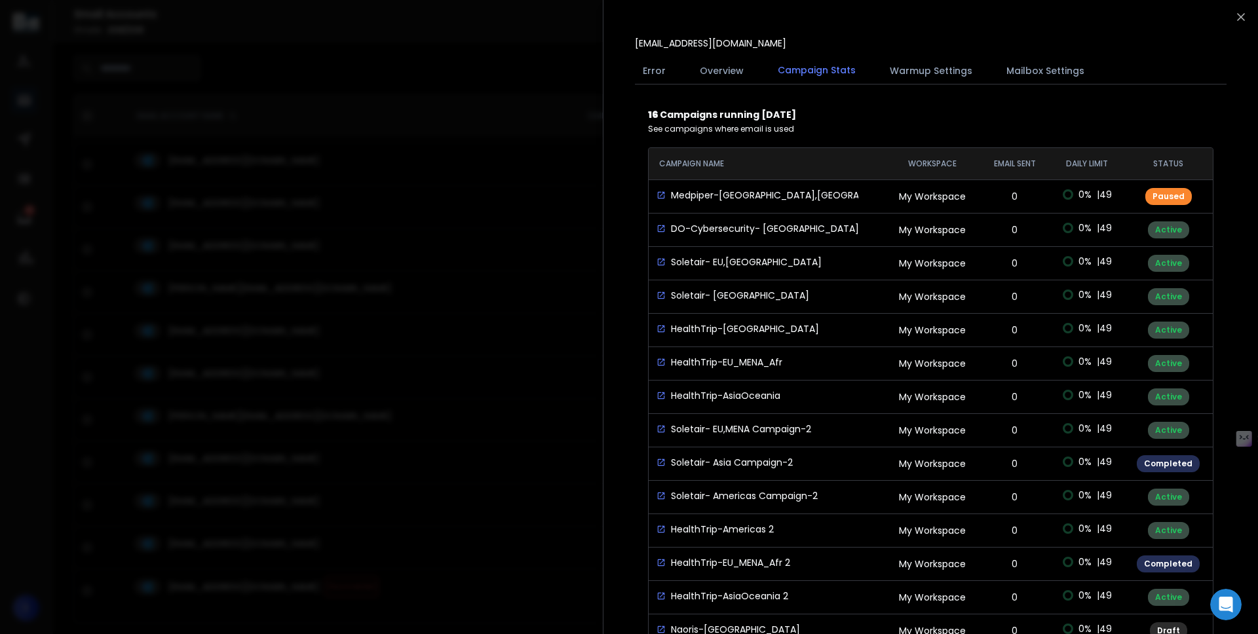
click at [725, 66] on button "Overview" at bounding box center [722, 70] width 60 height 29
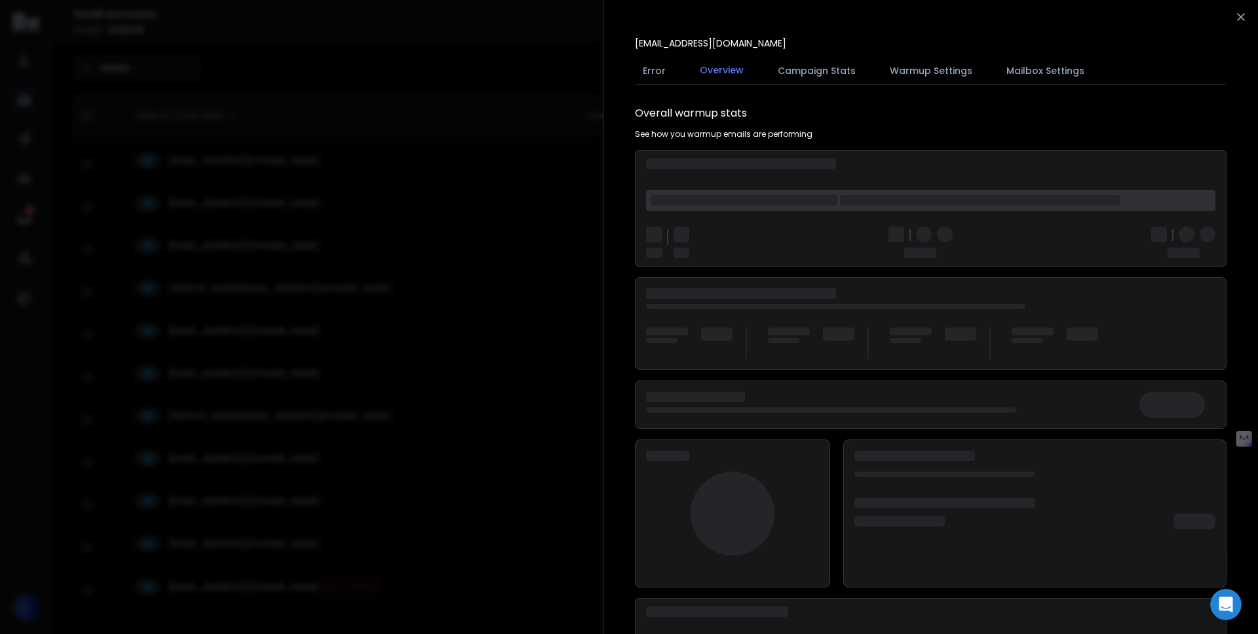
click at [668, 70] on button "Error" at bounding box center [654, 70] width 39 height 29
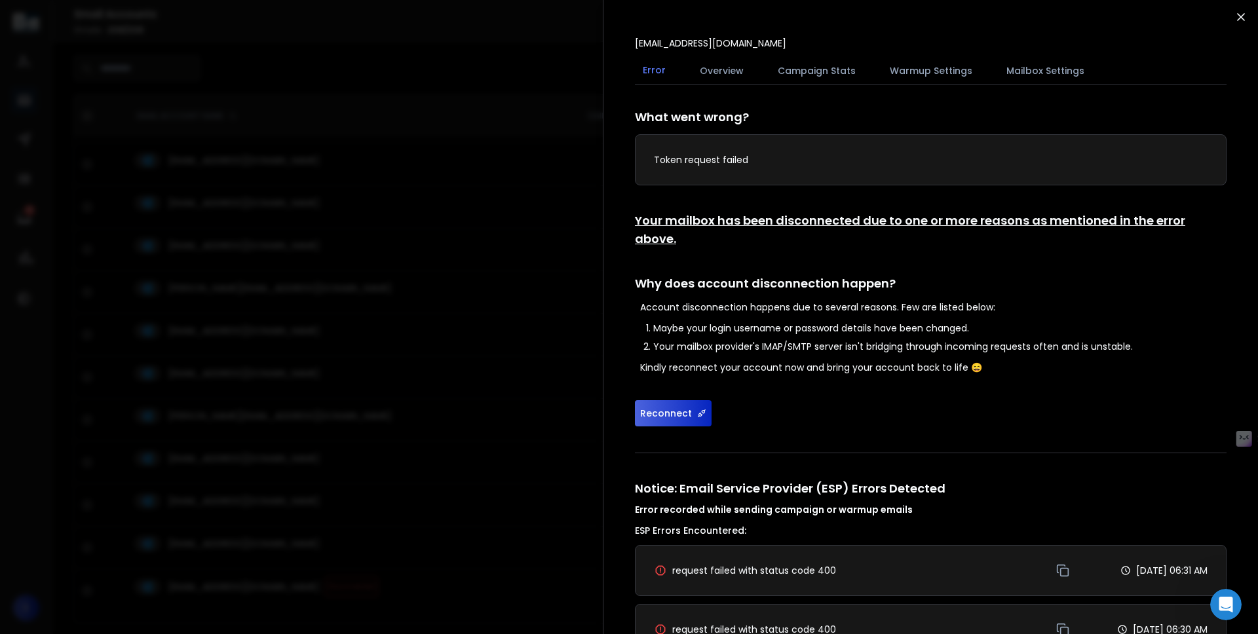
click at [1243, 22] on icon "button" at bounding box center [1240, 16] width 13 height 13
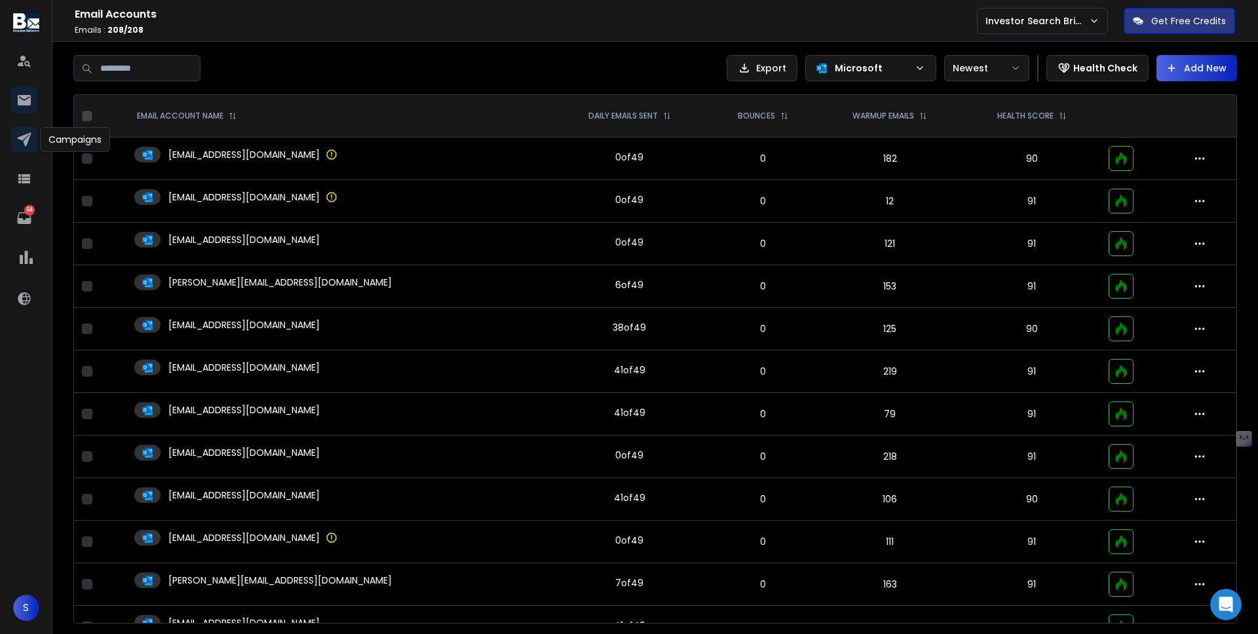
click at [34, 136] on link at bounding box center [24, 139] width 26 height 26
